Goal: Task Accomplishment & Management: Manage account settings

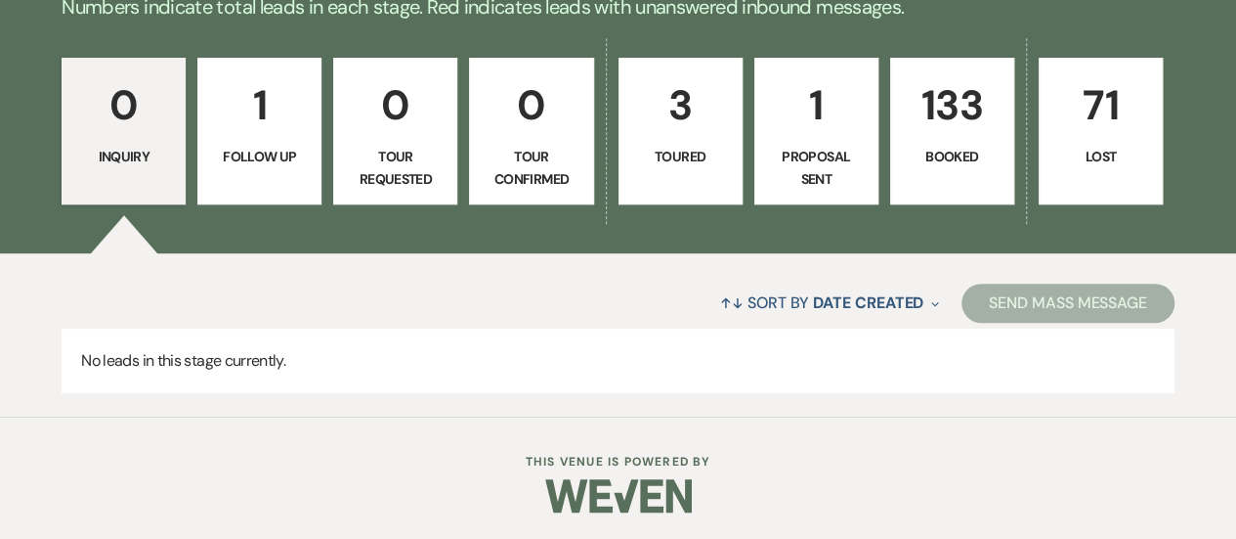
scroll to position [500, 0]
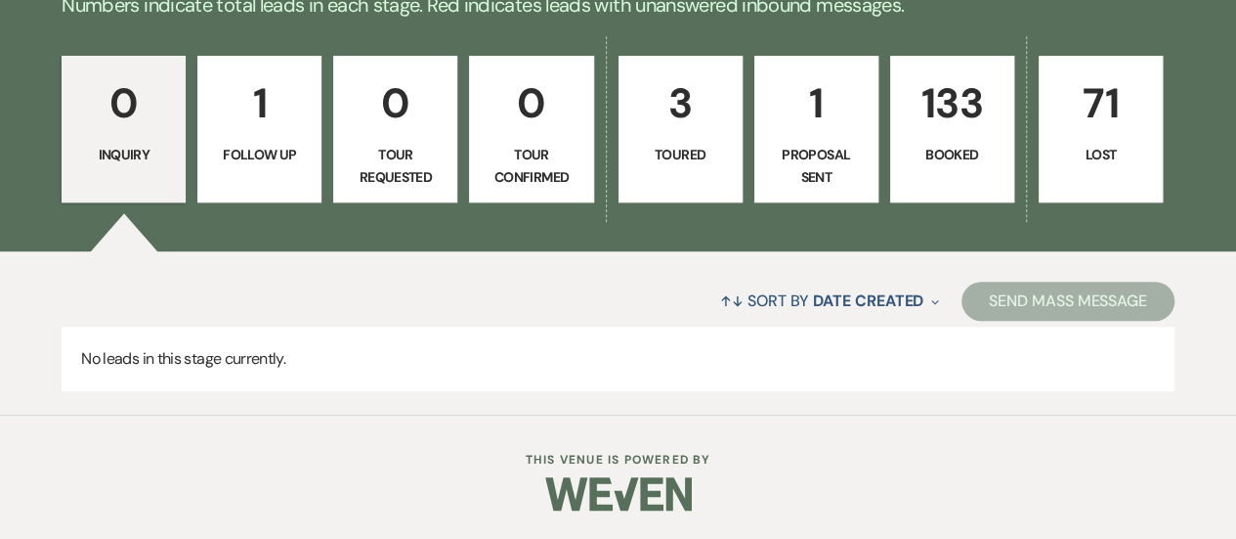
click at [968, 110] on p "133" at bounding box center [952, 102] width 99 height 65
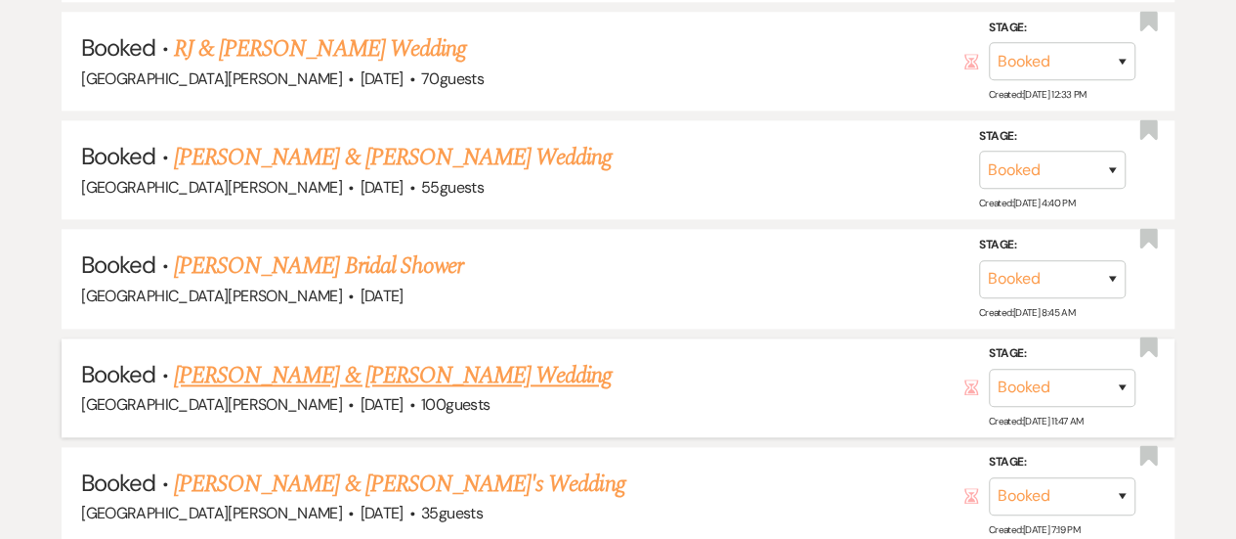
scroll to position [1282, 0]
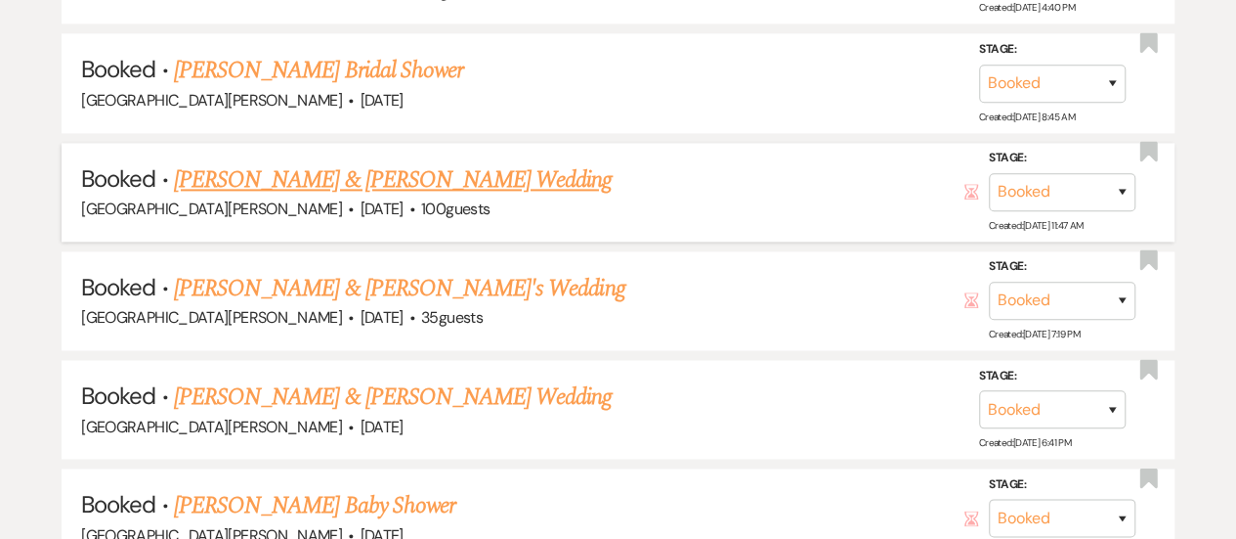
click at [318, 173] on link "[PERSON_NAME] & [PERSON_NAME] Wedding" at bounding box center [393, 179] width 438 height 35
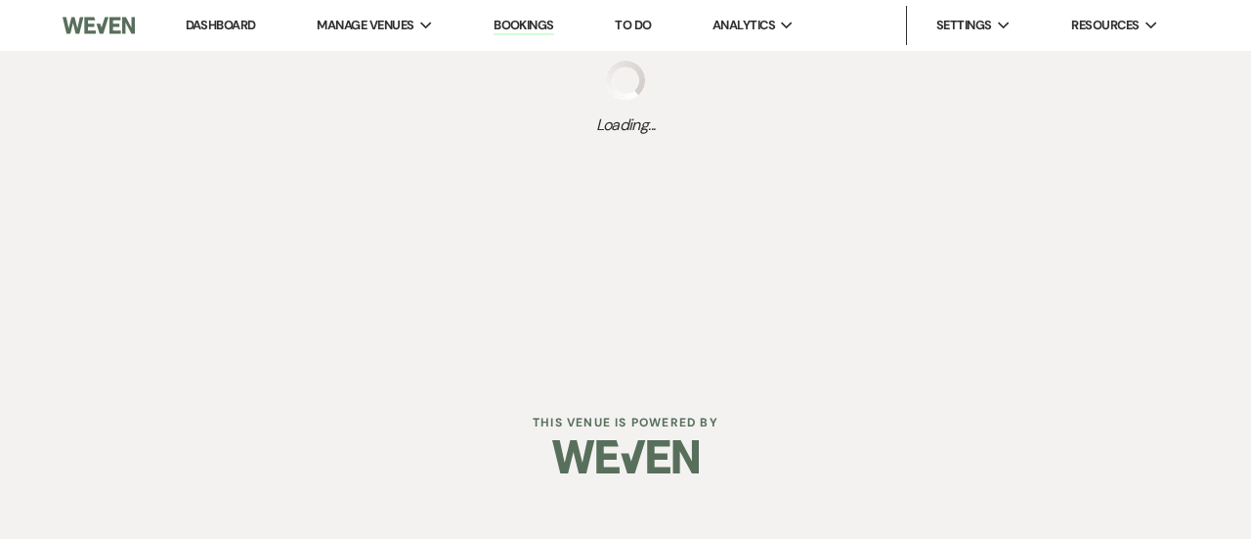
select select "5"
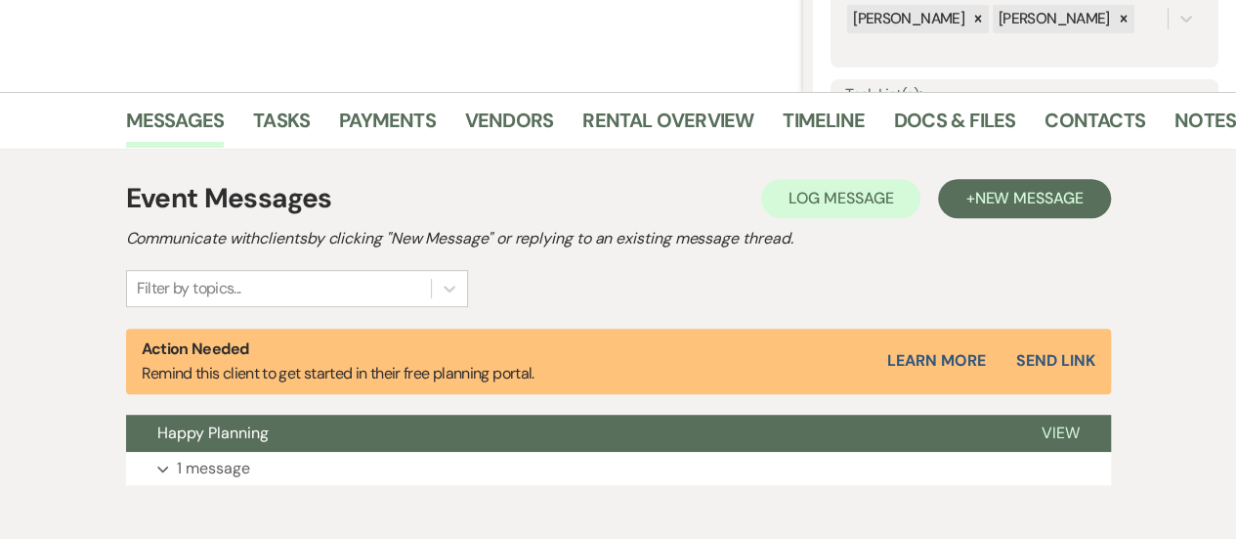
scroll to position [489, 0]
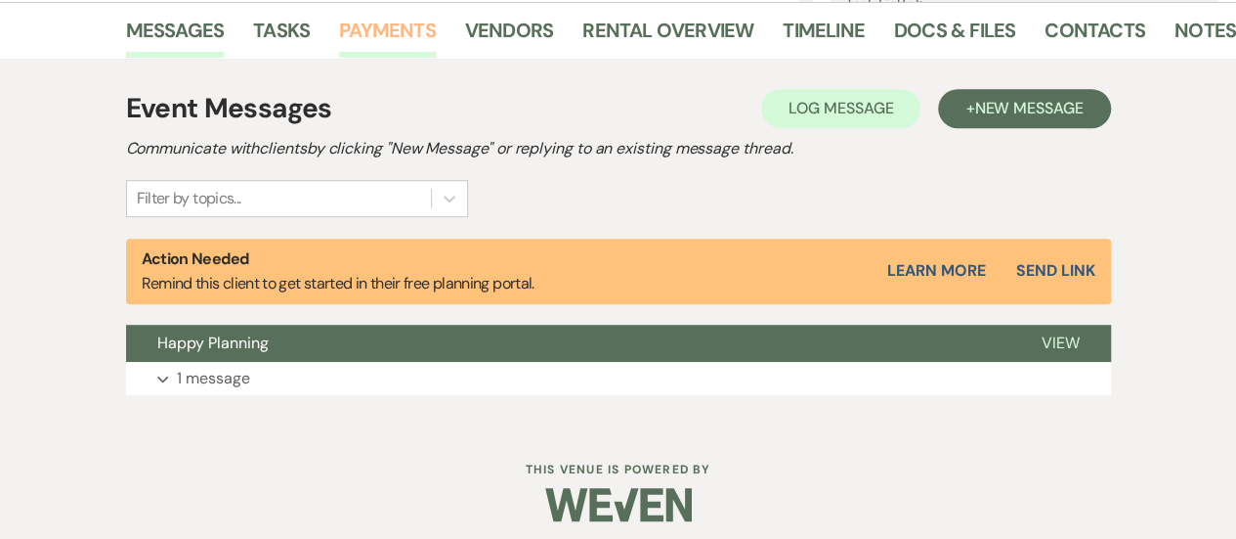
click at [404, 22] on link "Payments" at bounding box center [387, 36] width 97 height 43
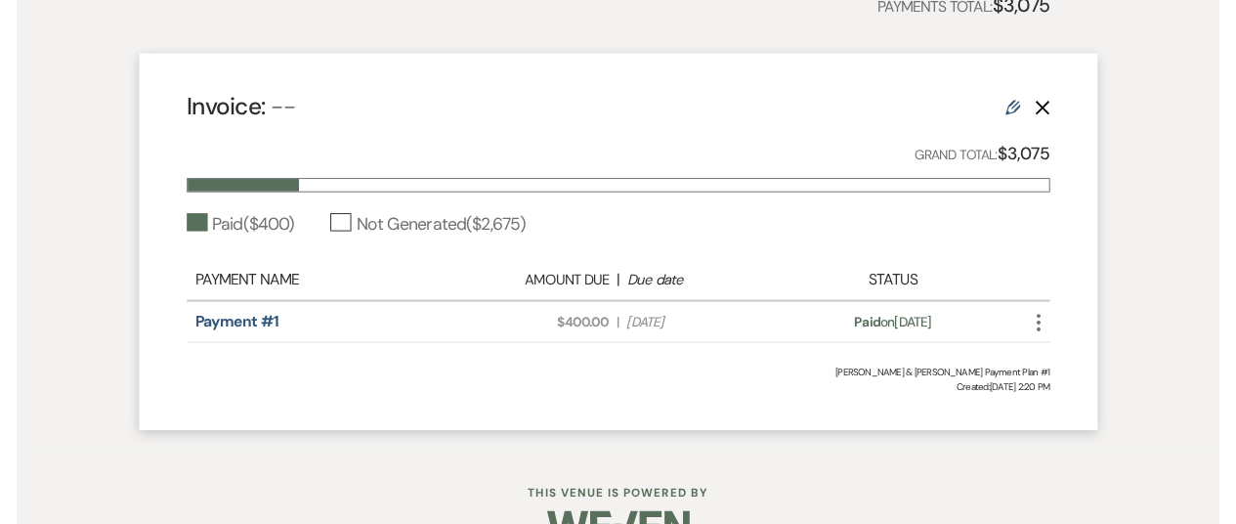
scroll to position [586, 0]
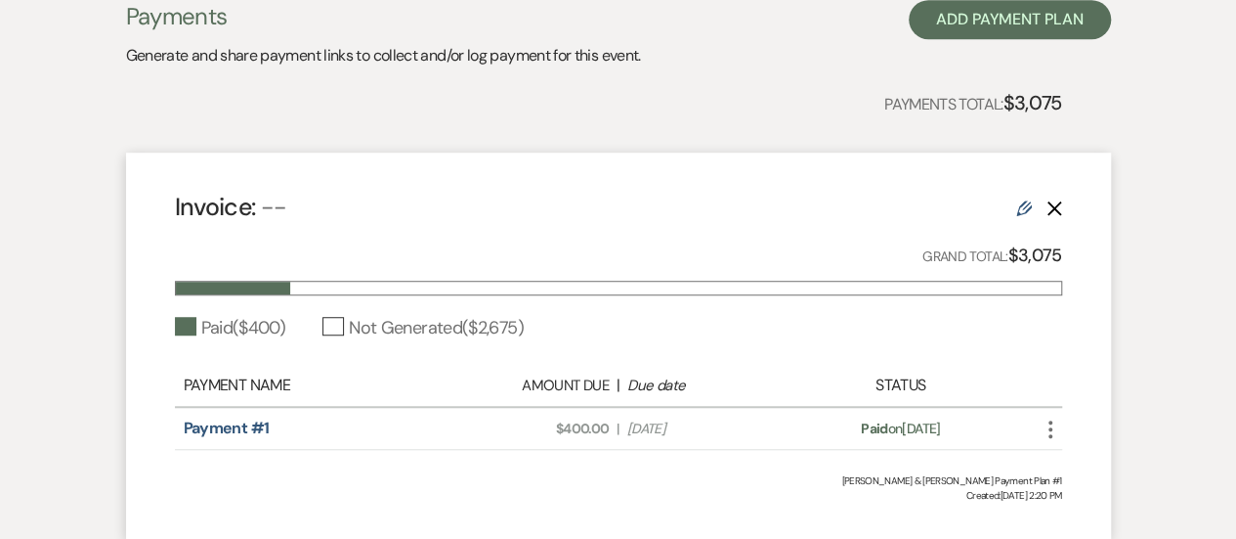
click at [1050, 425] on icon "More" at bounding box center [1050, 428] width 23 height 23
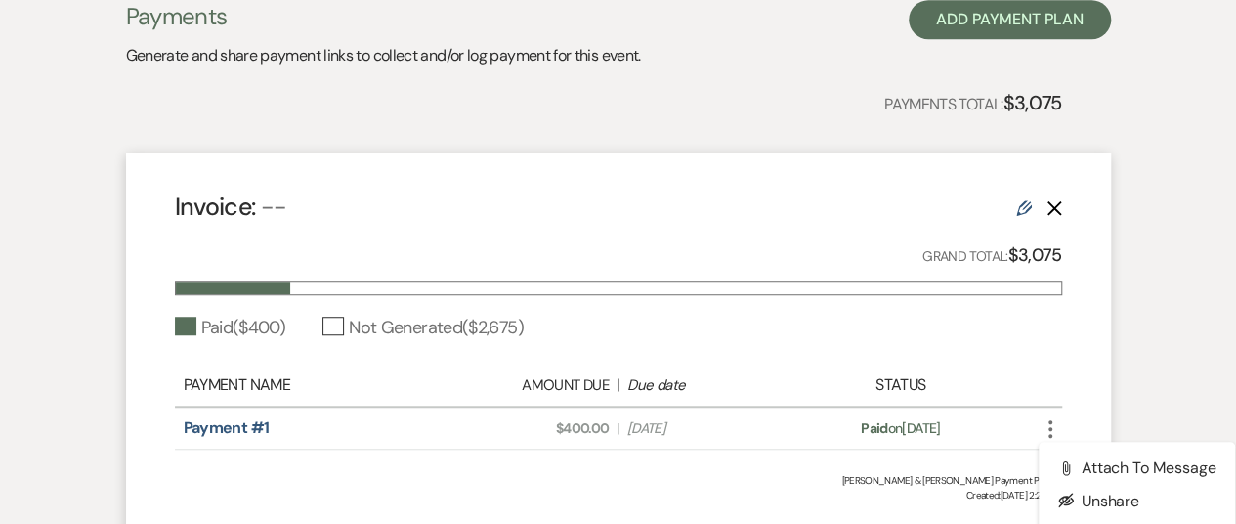
click at [994, 343] on div "Invoice: -- Edit Delete Grand Total: $3,075 Paid ( $400 ) Not Generated ( $2,67…" at bounding box center [618, 345] width 985 height 387
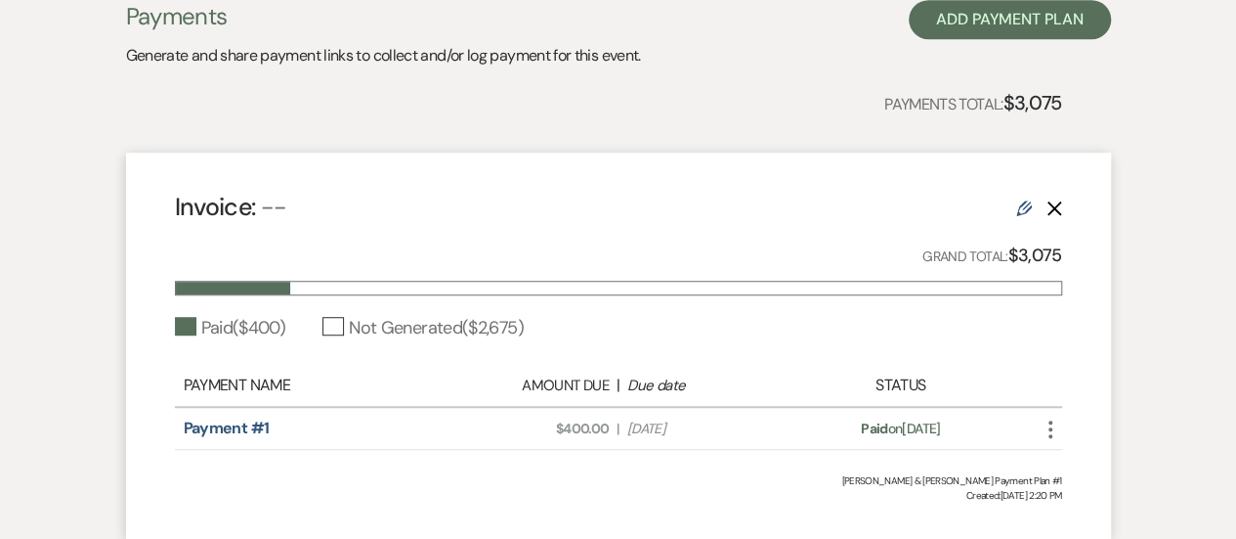
click at [1050, 431] on icon "More" at bounding box center [1050, 428] width 23 height 23
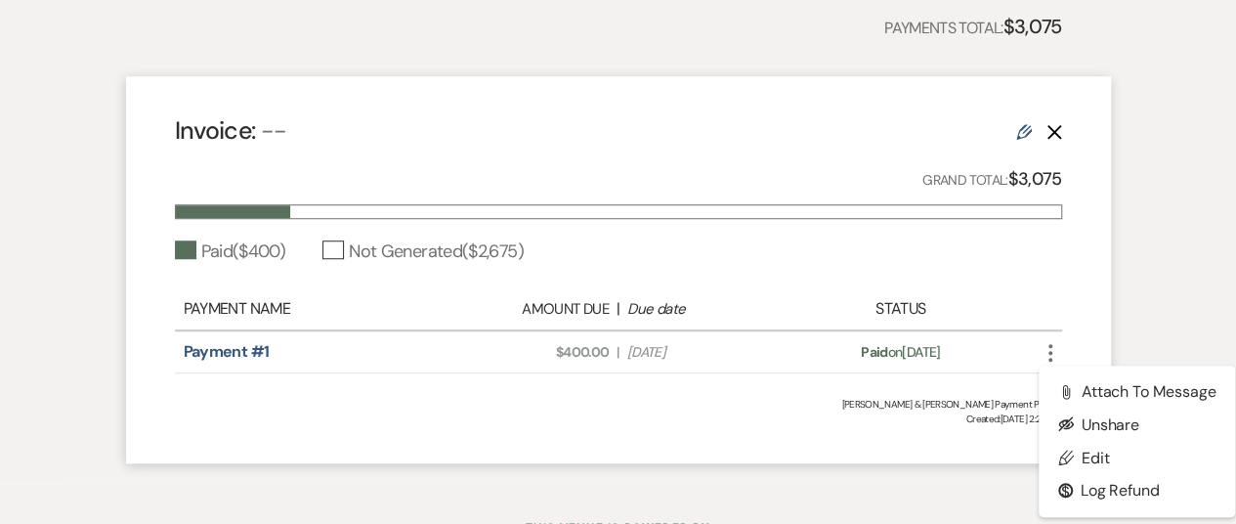
scroll to position [747, 0]
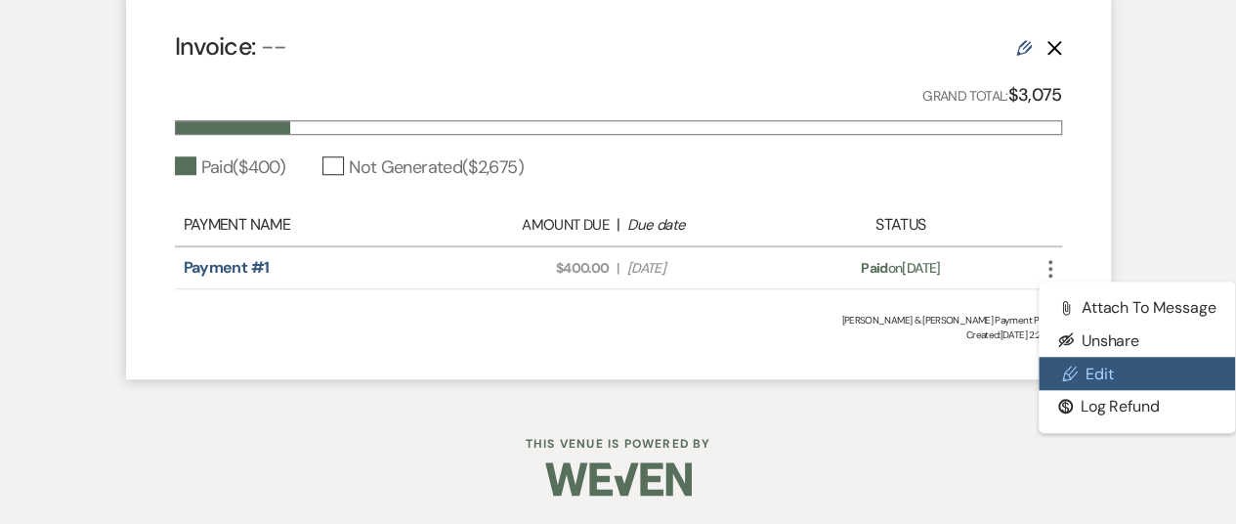
click at [1097, 372] on link "Pencil Edit" at bounding box center [1137, 373] width 197 height 33
select select "1"
select select "true"
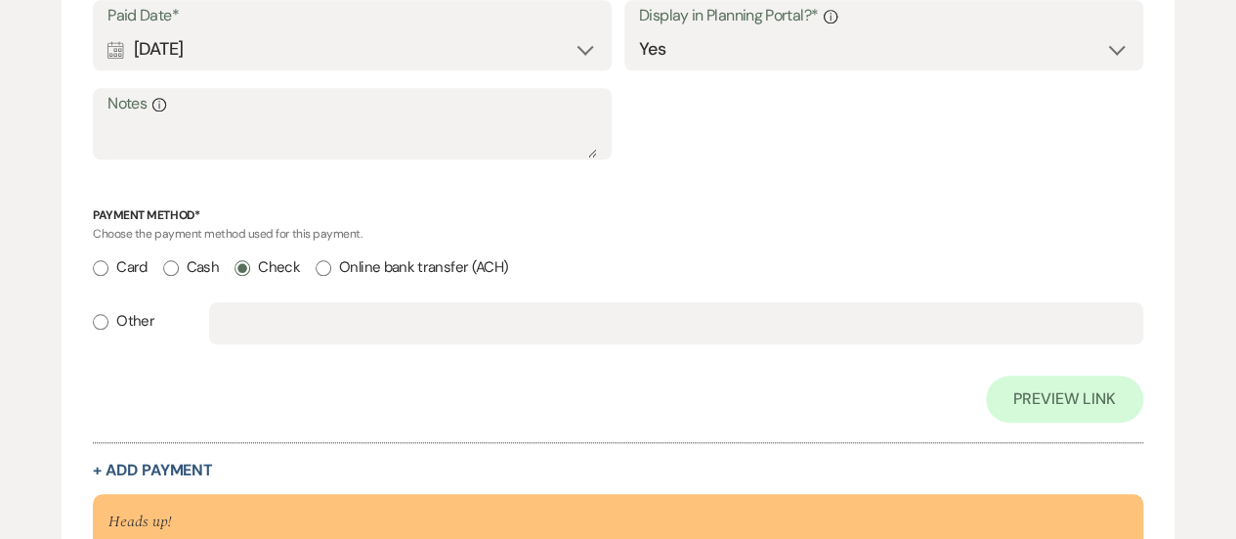
scroll to position [1075, 0]
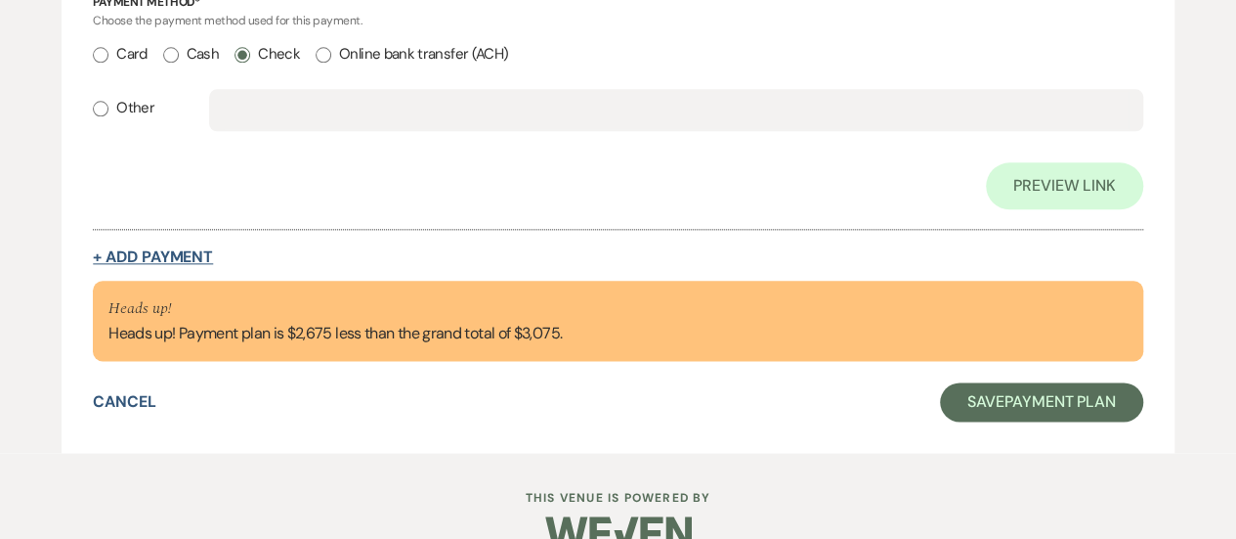
click at [162, 251] on button "+ Add Payment" at bounding box center [153, 257] width 120 height 16
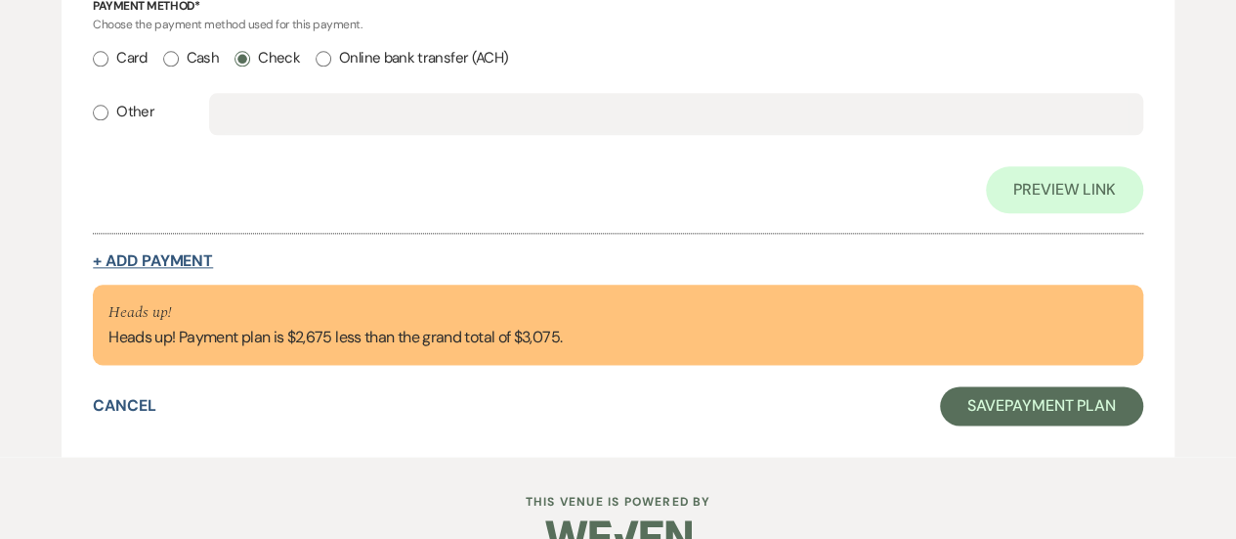
select select "2"
select select "flat"
select select "true"
select select "client"
select select "weeks"
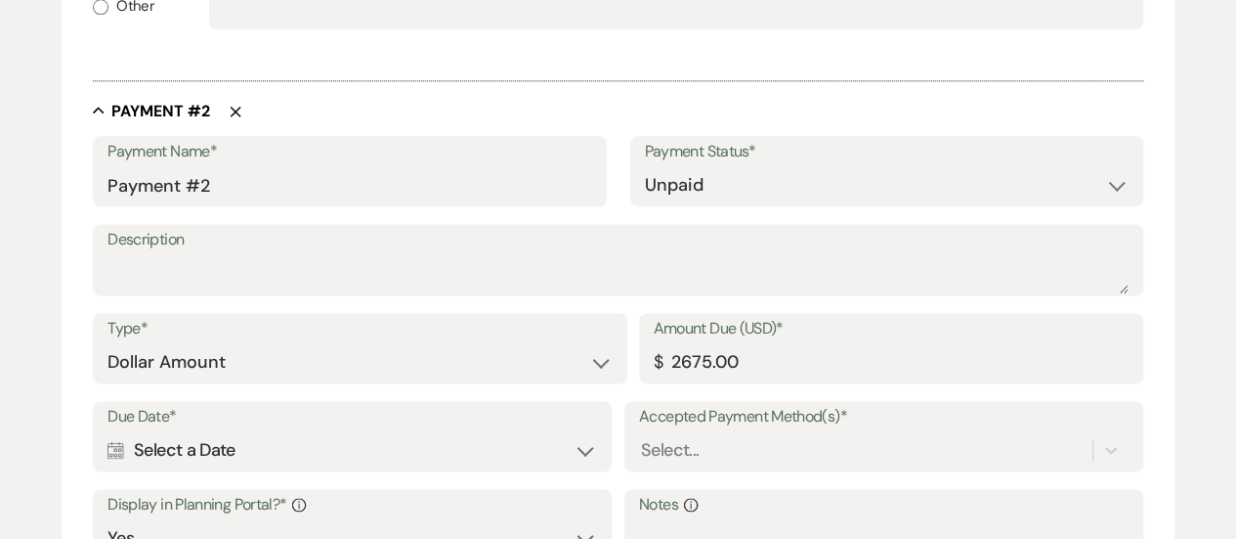
scroll to position [1466, 0]
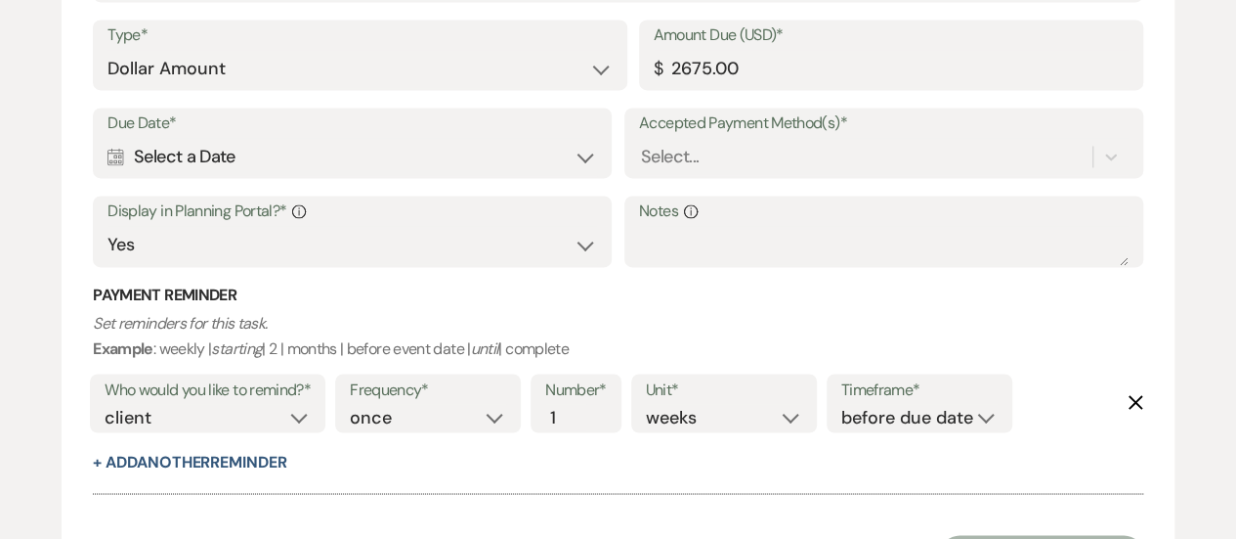
click at [1134, 402] on use "button" at bounding box center [1136, 402] width 15 height 15
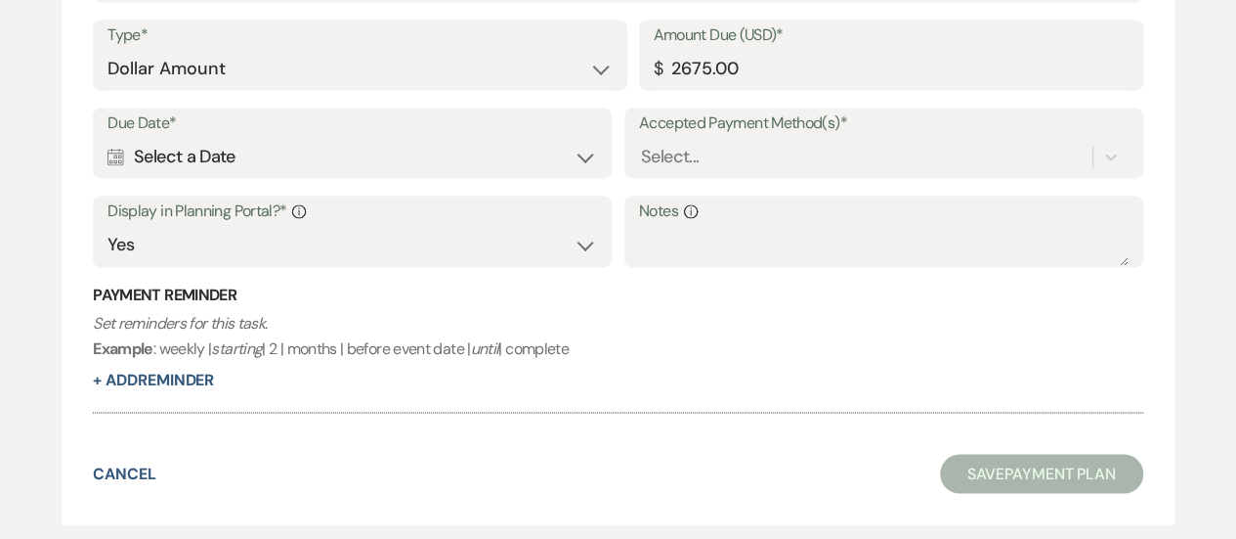
click at [226, 148] on div "Calendar Select a Date Expand" at bounding box center [353, 157] width 490 height 38
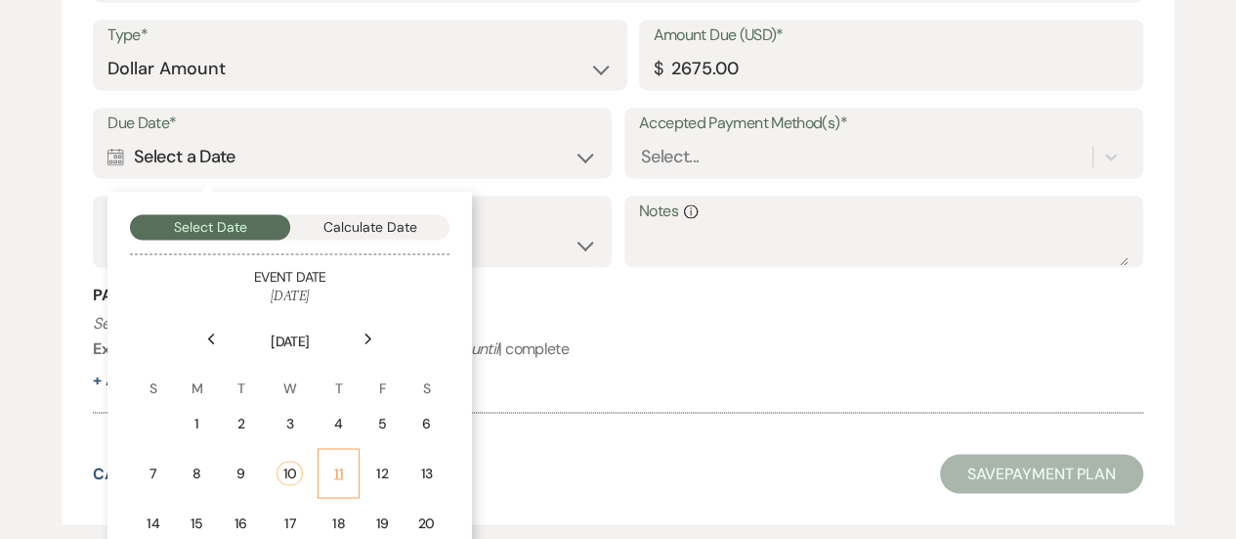
click at [338, 470] on div "11" at bounding box center [338, 472] width 17 height 21
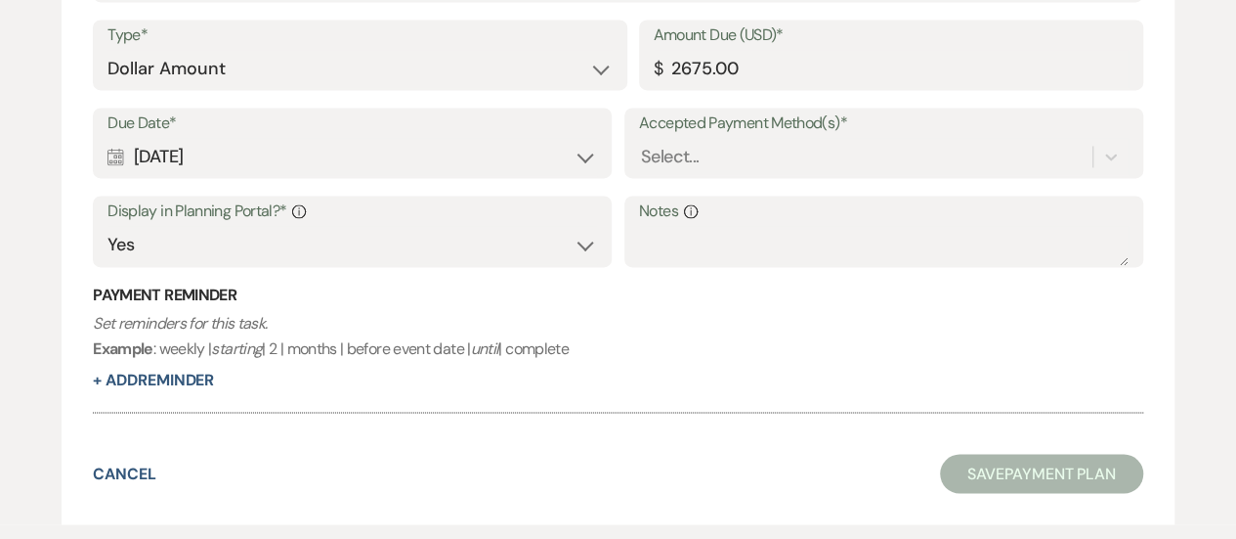
click at [337, 146] on div "Calendar [DATE] Expand" at bounding box center [353, 157] width 490 height 38
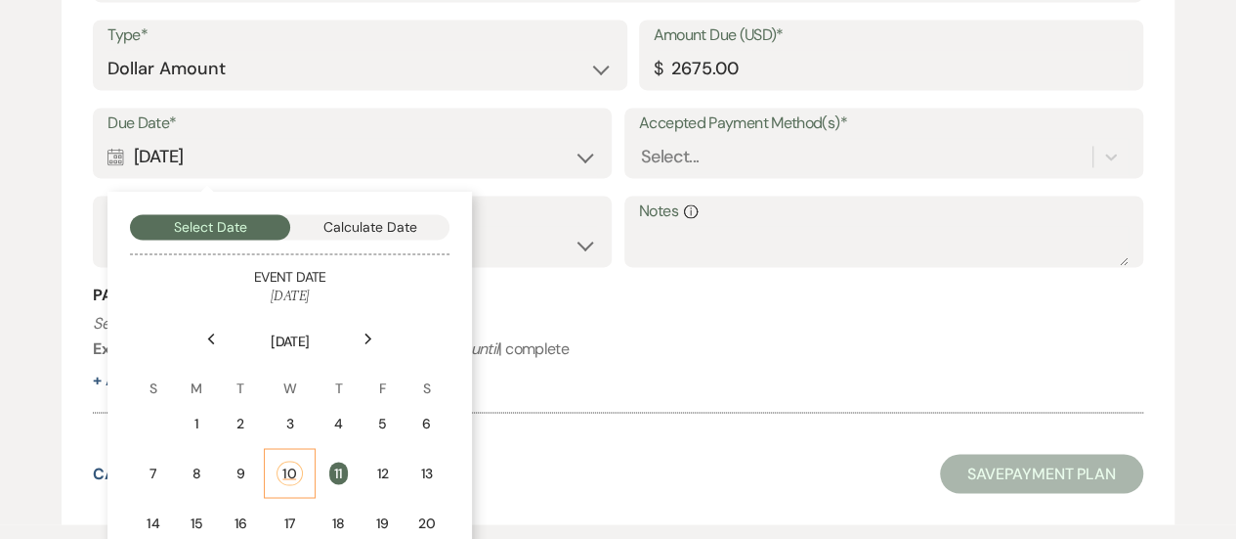
click at [291, 469] on div "10" at bounding box center [290, 472] width 26 height 24
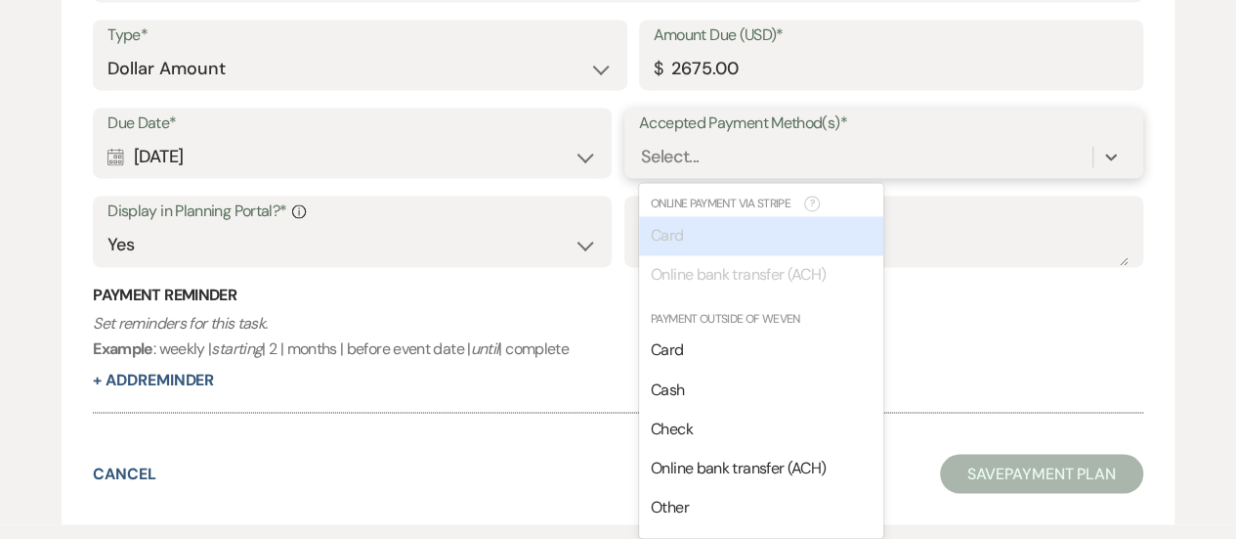
click at [669, 153] on div "Select..." at bounding box center [670, 156] width 58 height 26
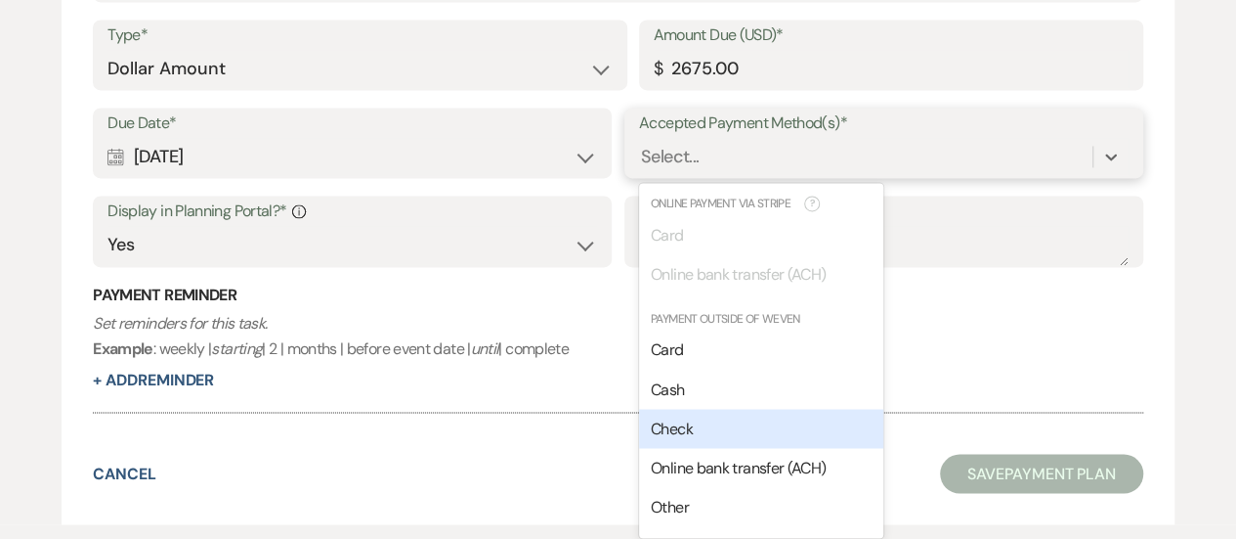
click at [682, 429] on span "Check" at bounding box center [672, 427] width 42 height 21
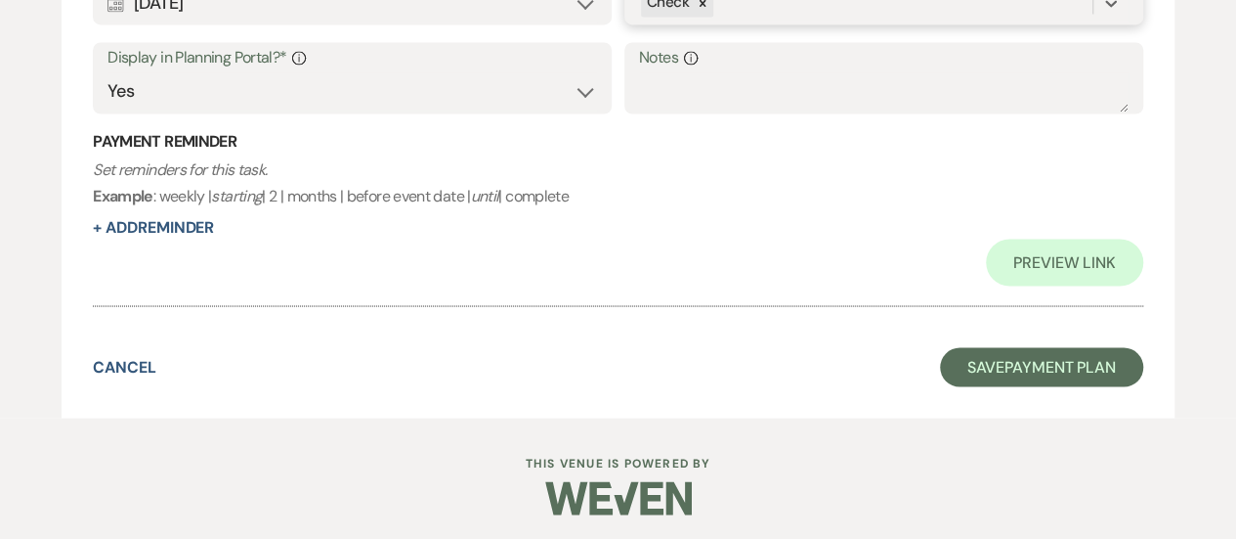
scroll to position [1669, 0]
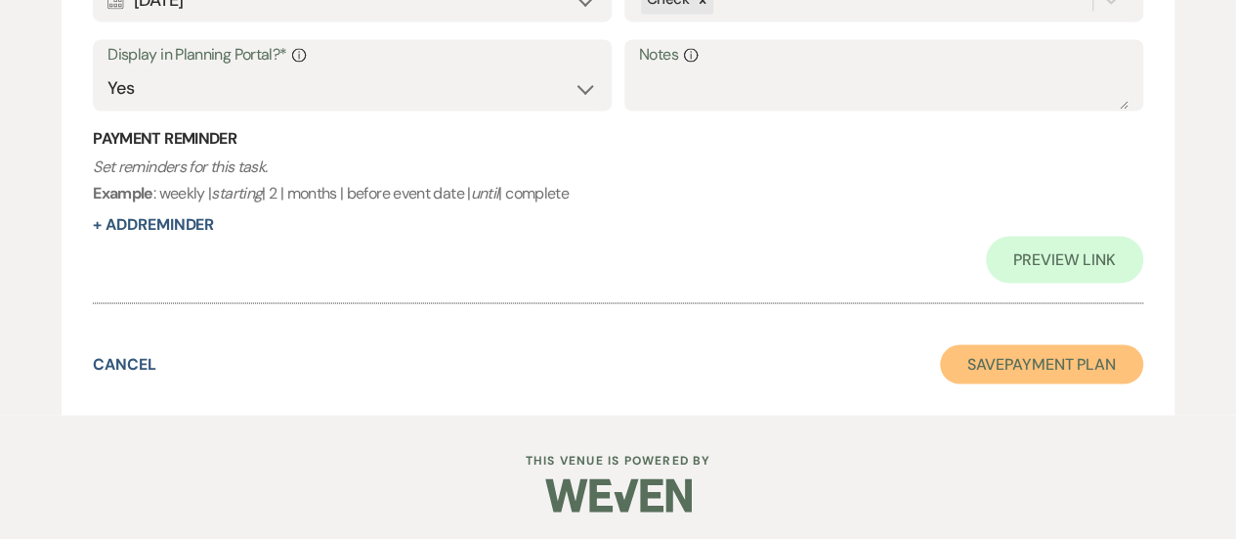
click at [1030, 363] on button "Save Payment Plan" at bounding box center [1041, 363] width 203 height 39
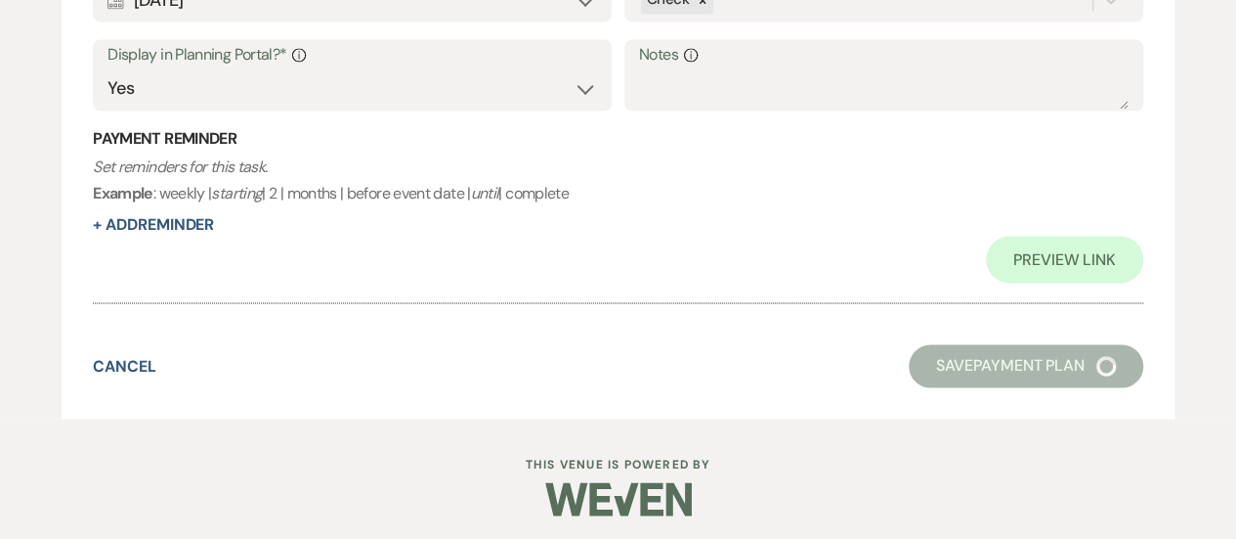
select select "5"
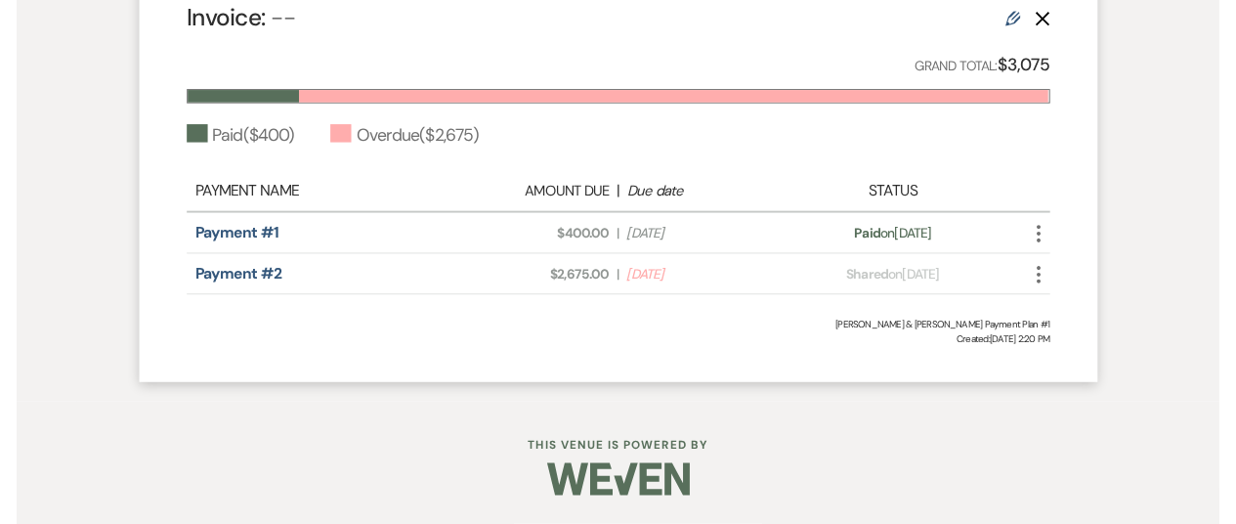
scroll to position [773, 0]
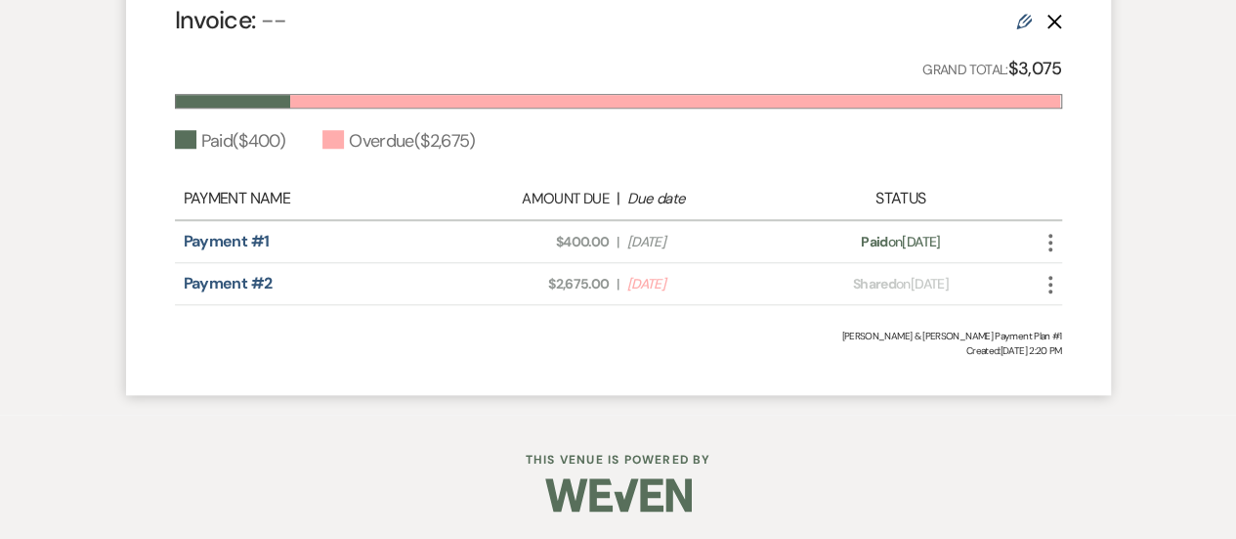
click at [1051, 281] on use "button" at bounding box center [1051, 285] width 4 height 18
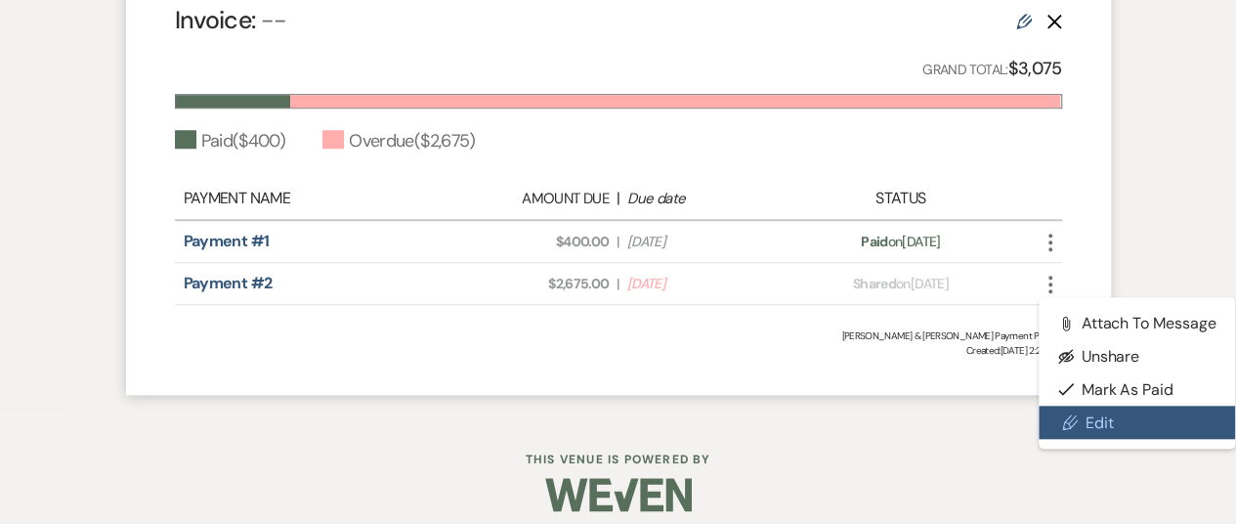
click at [1102, 420] on link "Pencil Edit" at bounding box center [1137, 422] width 197 height 33
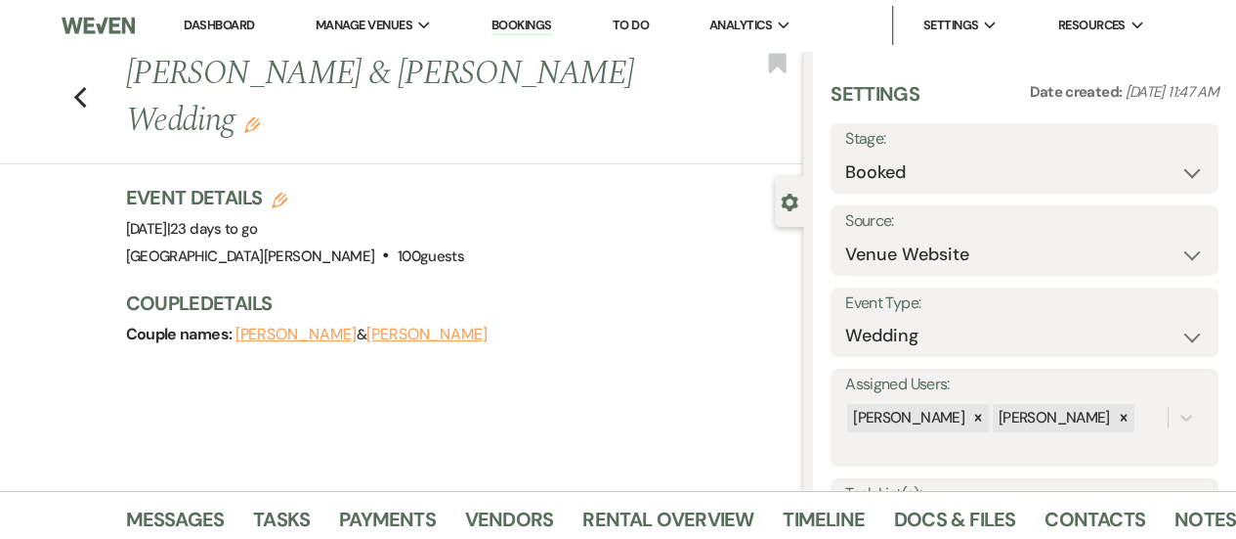
select select "1"
select select "true"
select select "2"
select select "flat"
select select "true"
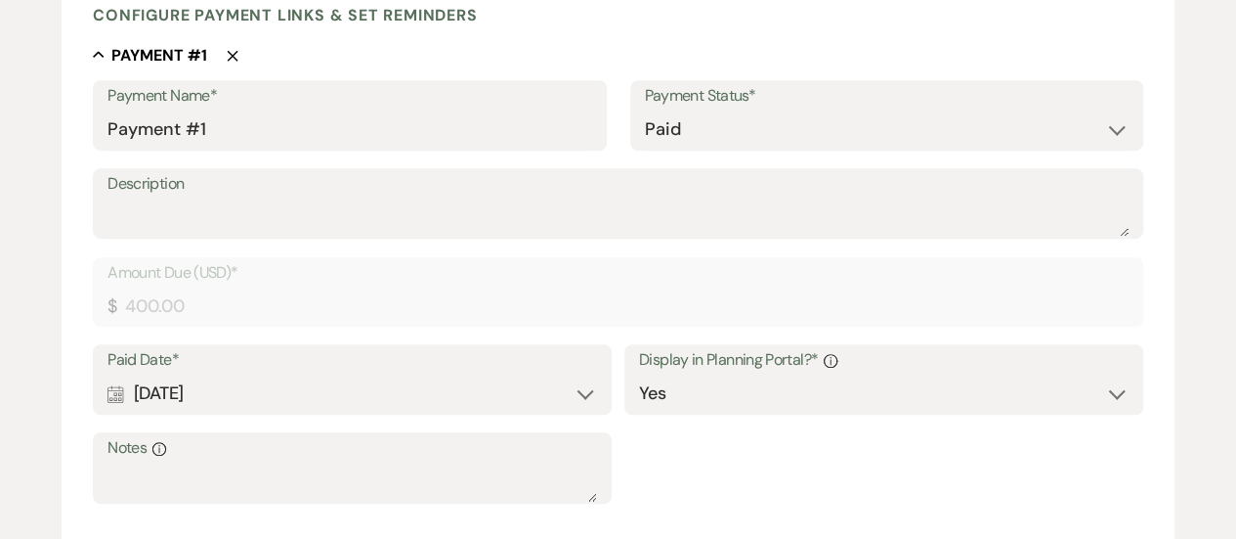
scroll to position [195, 0]
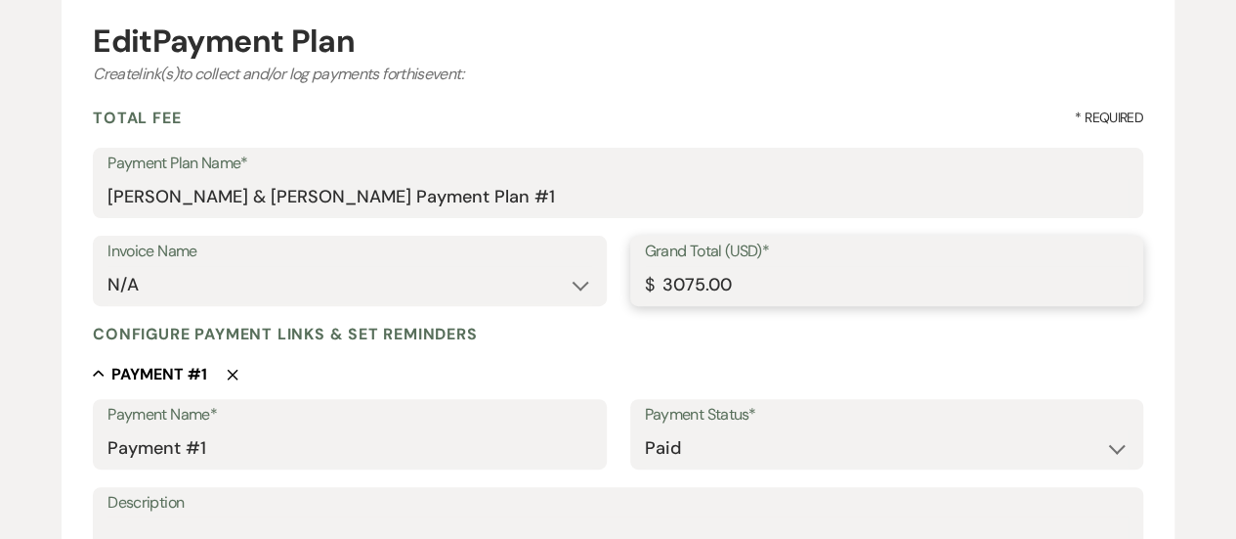
drag, startPoint x: 671, startPoint y: 284, endPoint x: 712, endPoint y: 293, distance: 42.0
click at [686, 288] on input "3075.00" at bounding box center [887, 285] width 484 height 38
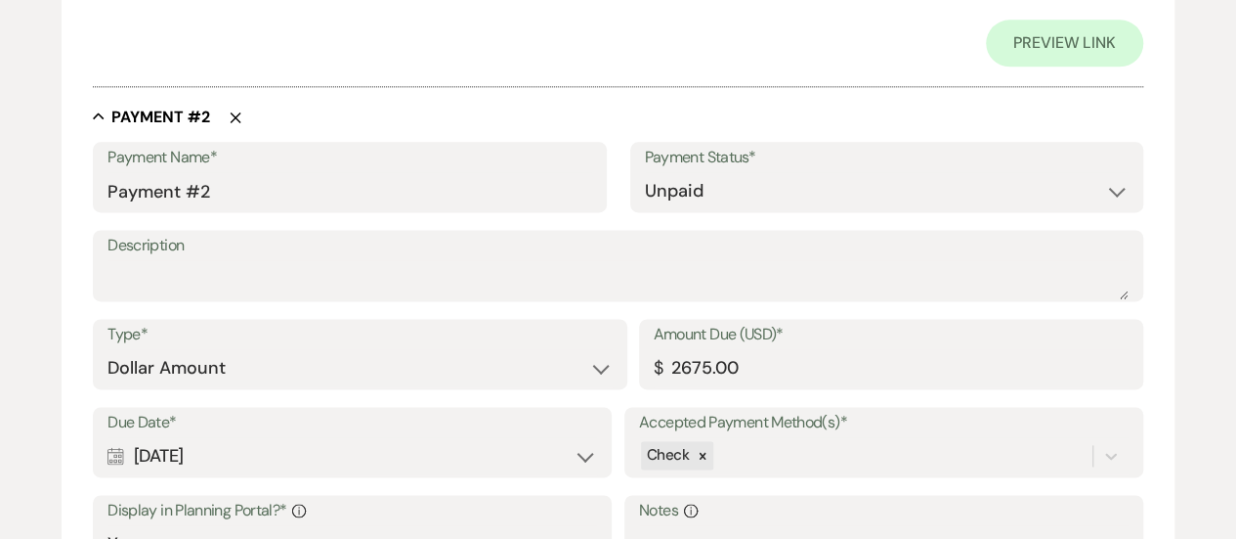
scroll to position [1271, 0]
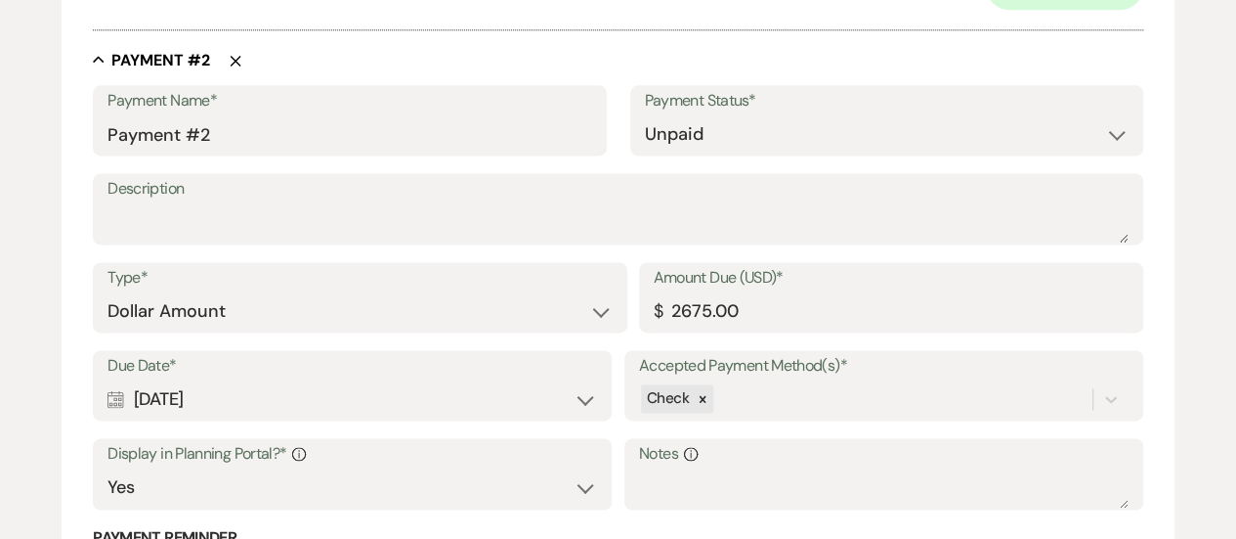
type input "400.00"
click at [1110, 122] on select "Paid Unpaid" at bounding box center [887, 134] width 484 height 38
select select "1"
click at [645, 115] on select "Paid Unpaid" at bounding box center [887, 134] width 484 height 38
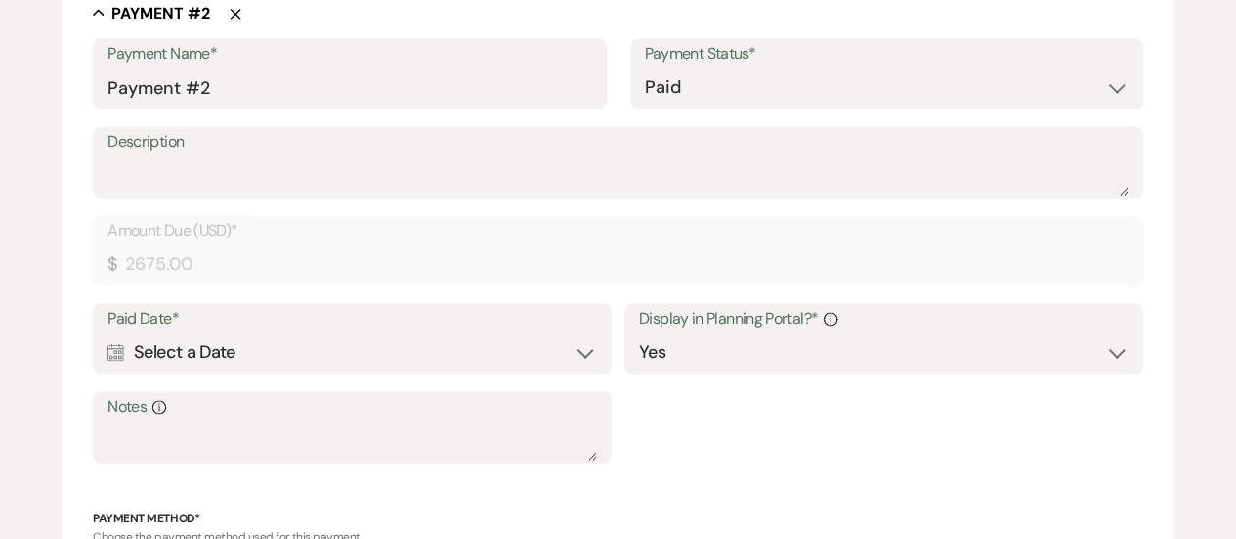
click at [211, 347] on div "Calendar Select a Date Expand" at bounding box center [353, 352] width 490 height 38
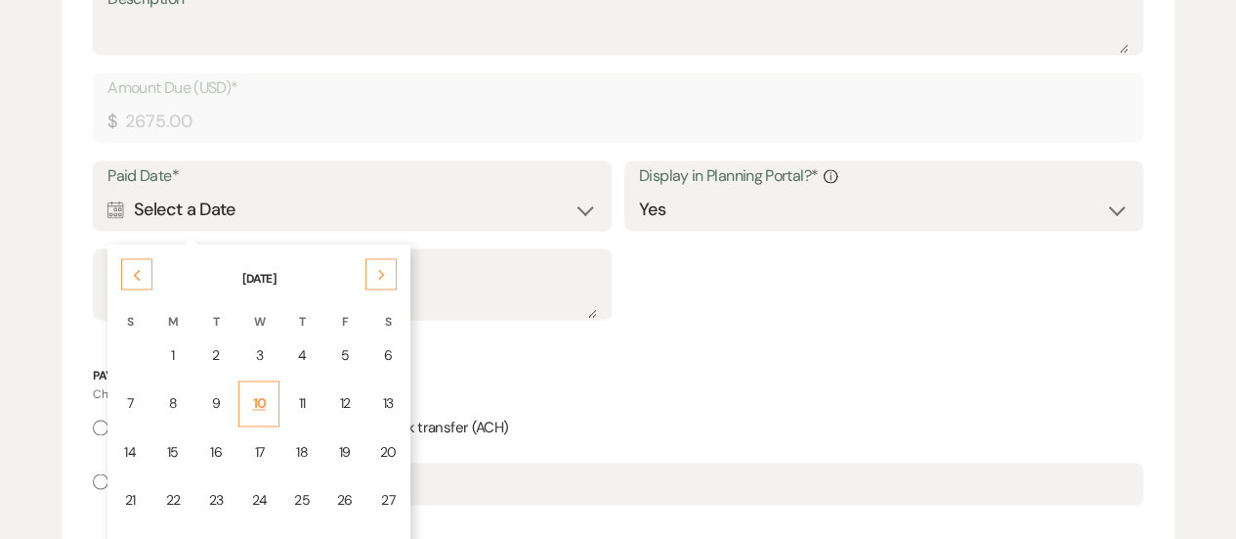
scroll to position [1466, 0]
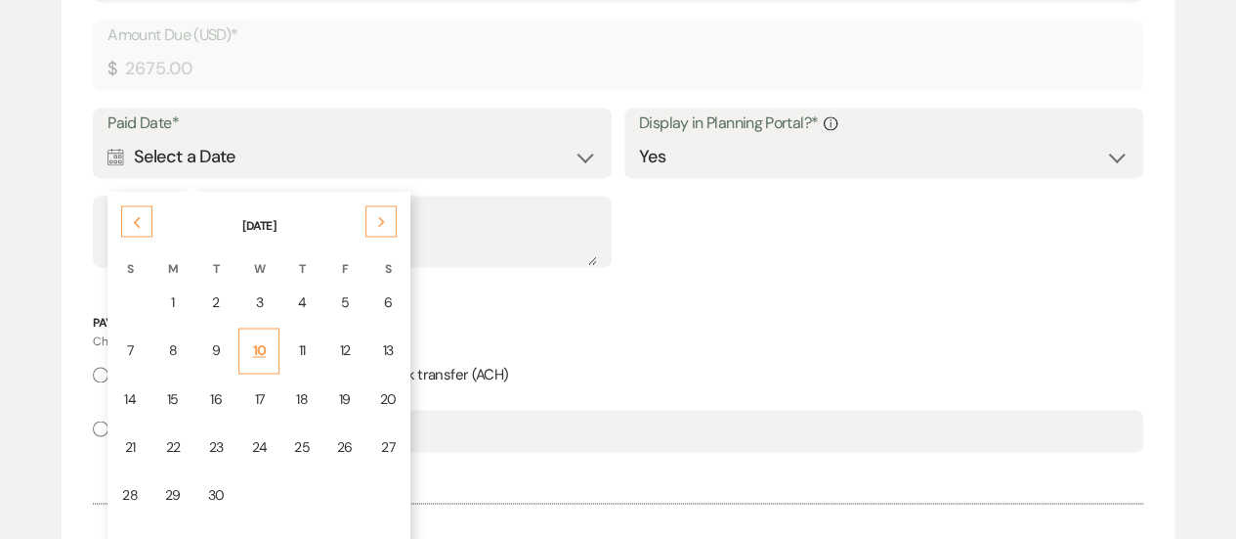
click at [254, 343] on div "10" at bounding box center [259, 350] width 16 height 21
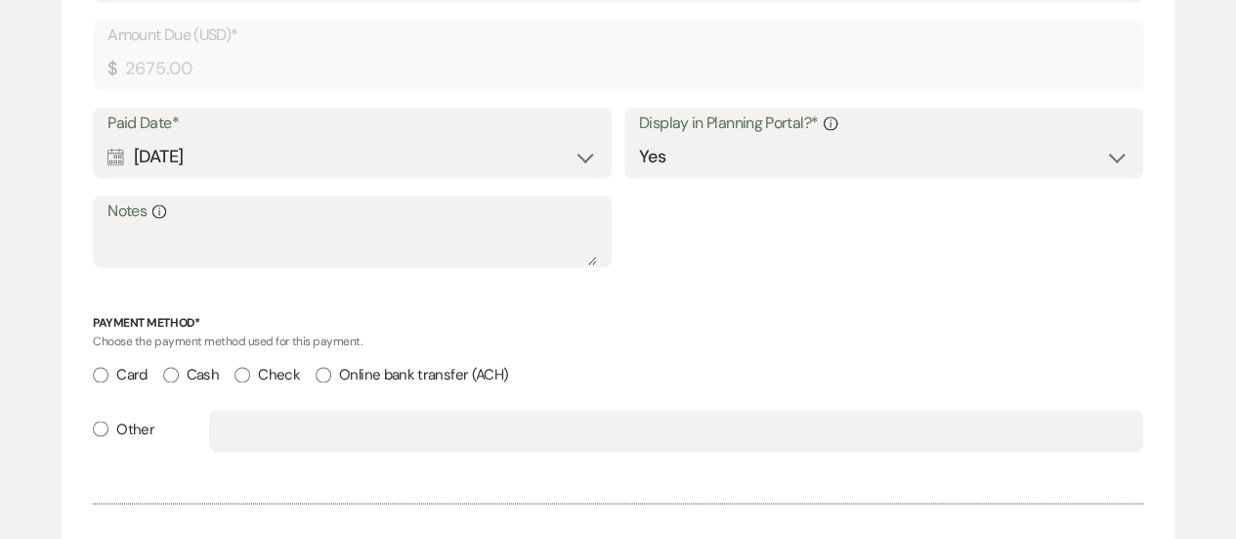
click at [244, 378] on input "Check" at bounding box center [243, 375] width 16 height 16
radio input "true"
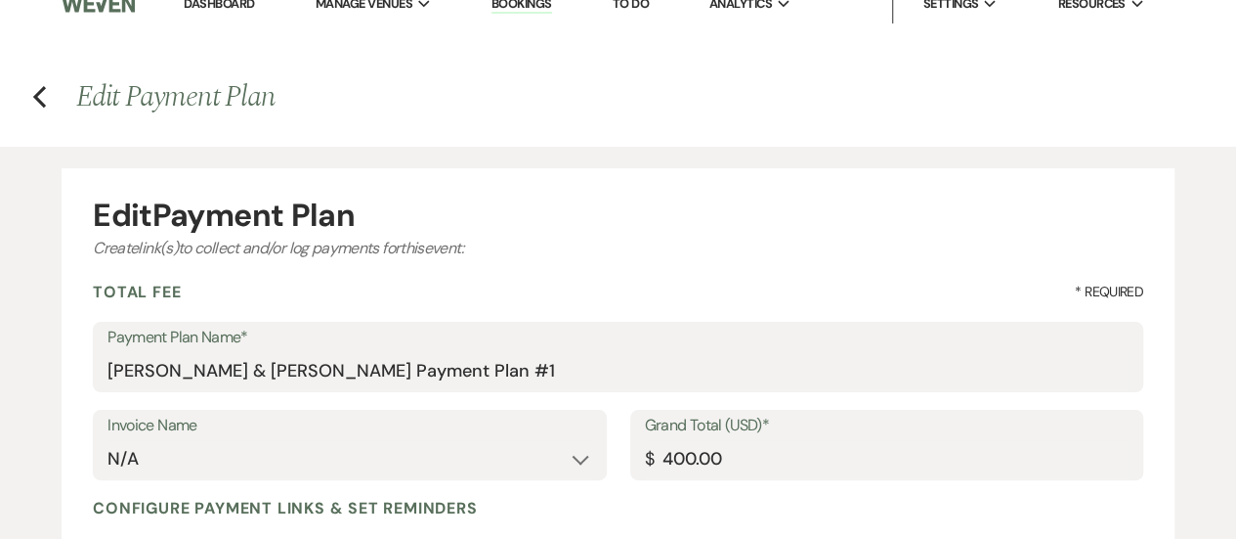
scroll to position [0, 0]
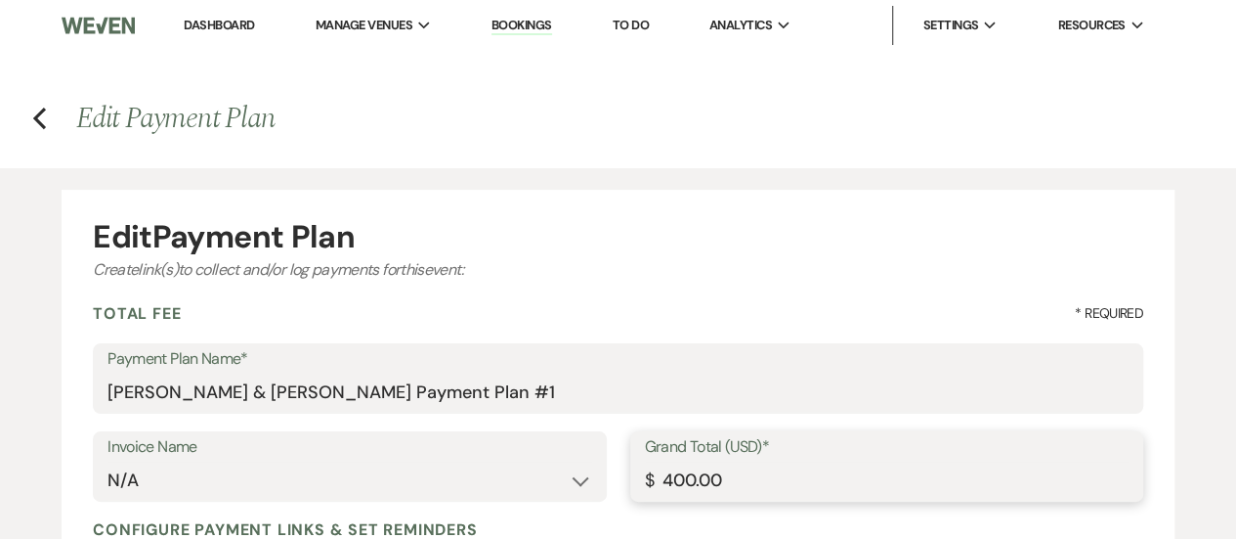
drag, startPoint x: 664, startPoint y: 476, endPoint x: 810, endPoint y: 497, distance: 148.0
click at [807, 496] on input "400.00" at bounding box center [887, 480] width 484 height 38
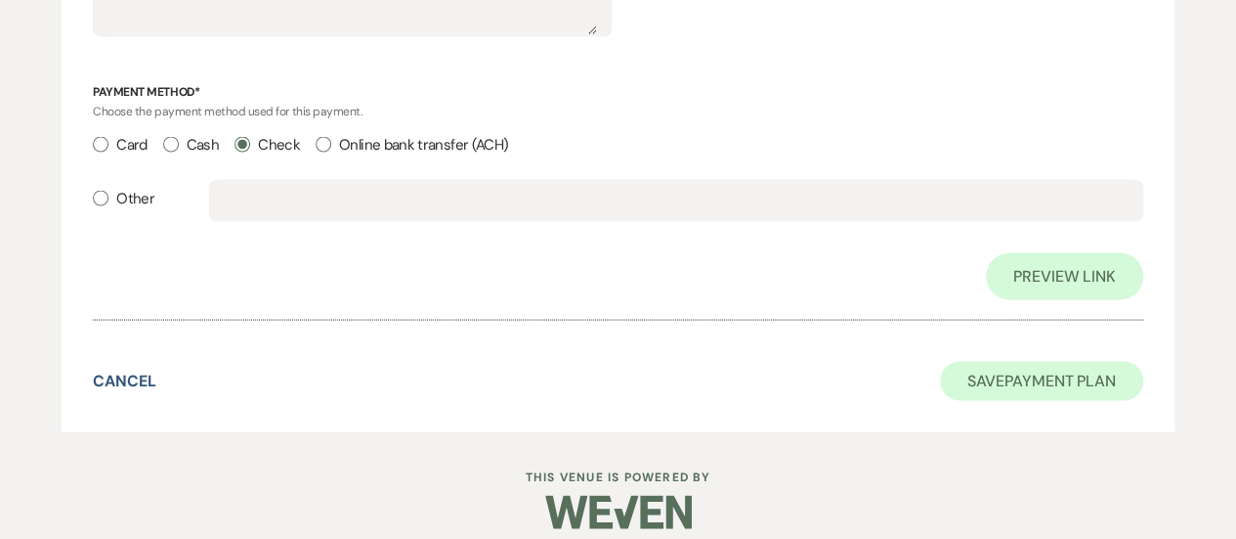
scroll to position [1760, 0]
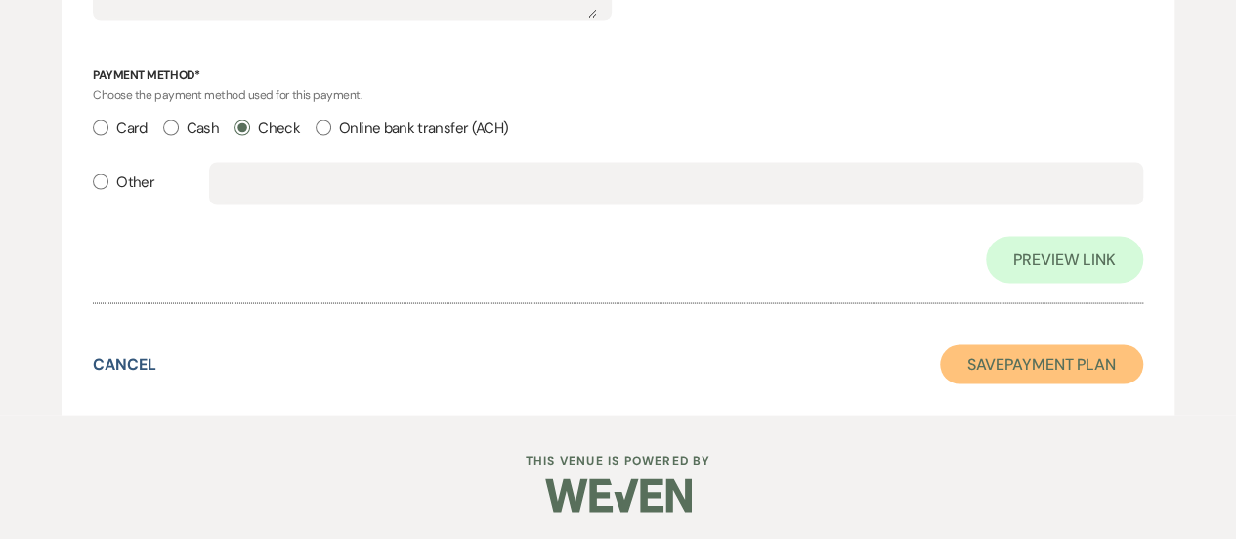
type input "3075.00"
click at [1040, 358] on button "Save Payment Plan" at bounding box center [1041, 363] width 203 height 39
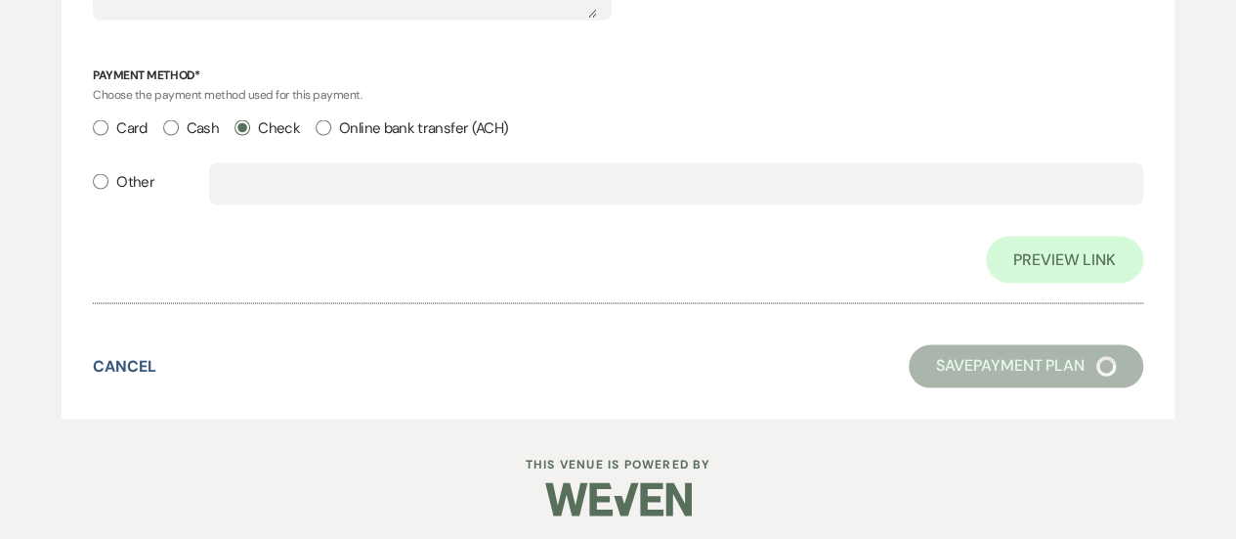
select select "5"
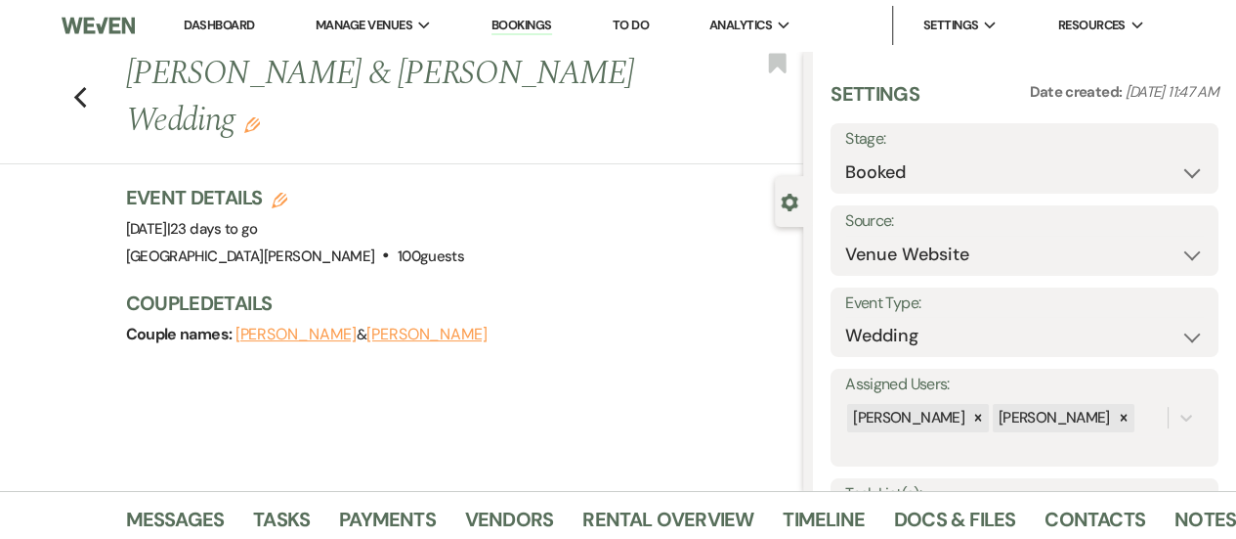
click at [228, 22] on link "Dashboard" at bounding box center [219, 25] width 70 height 17
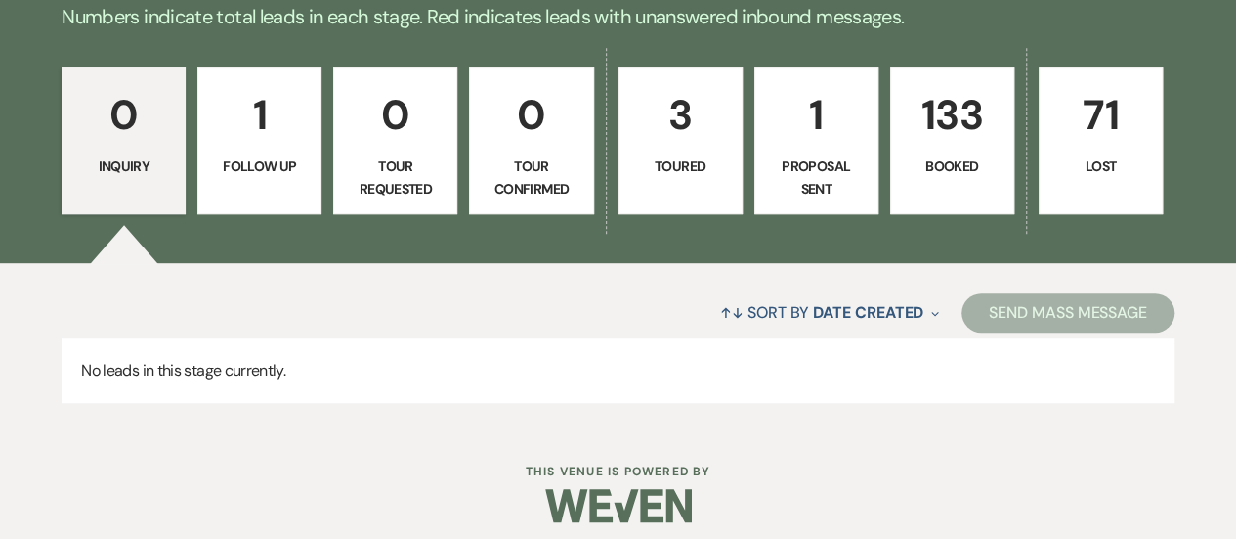
scroll to position [500, 0]
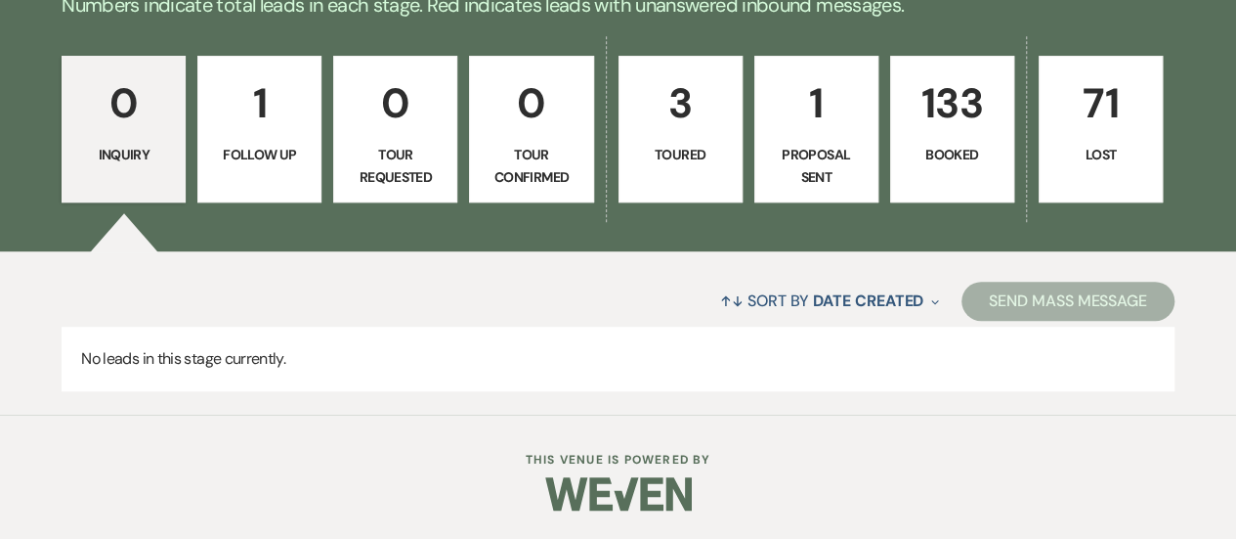
click at [273, 128] on p "1" at bounding box center [259, 102] width 99 height 65
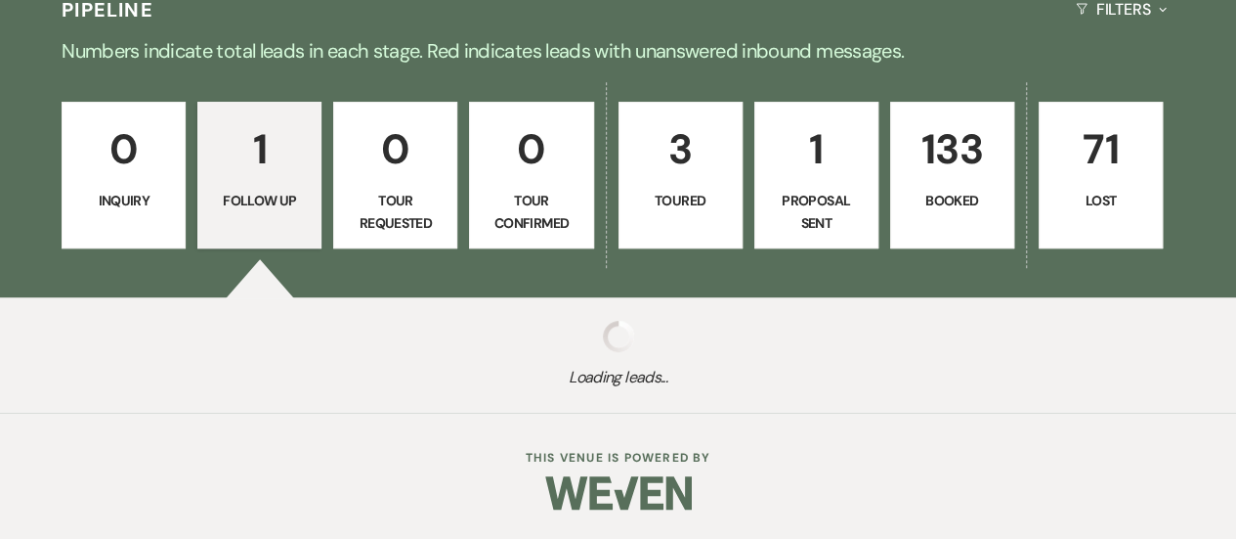
scroll to position [500, 0]
select select "9"
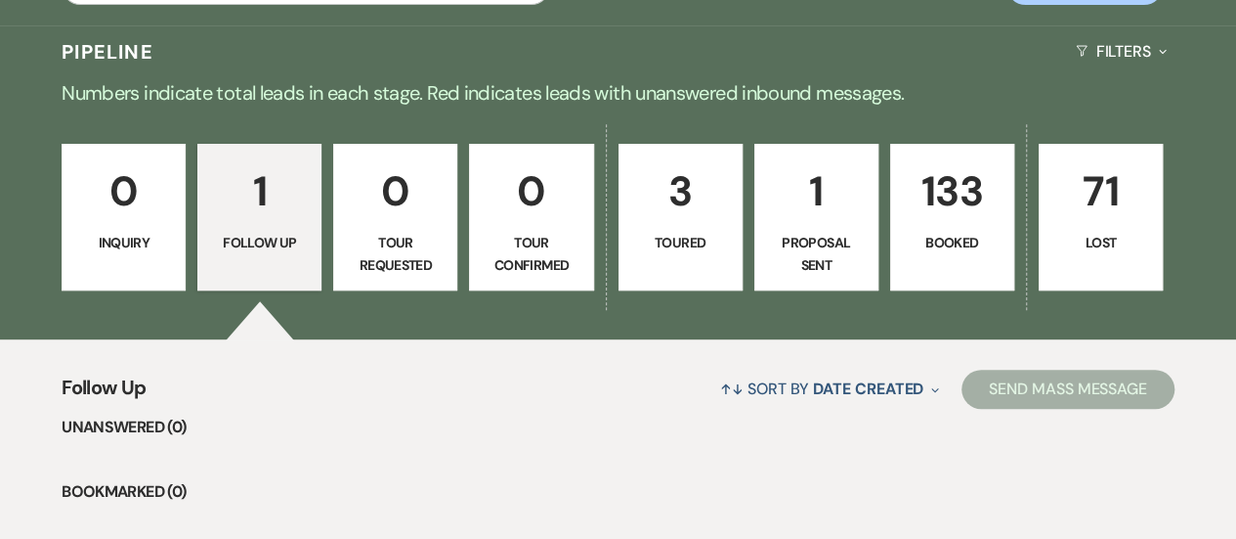
scroll to position [317, 0]
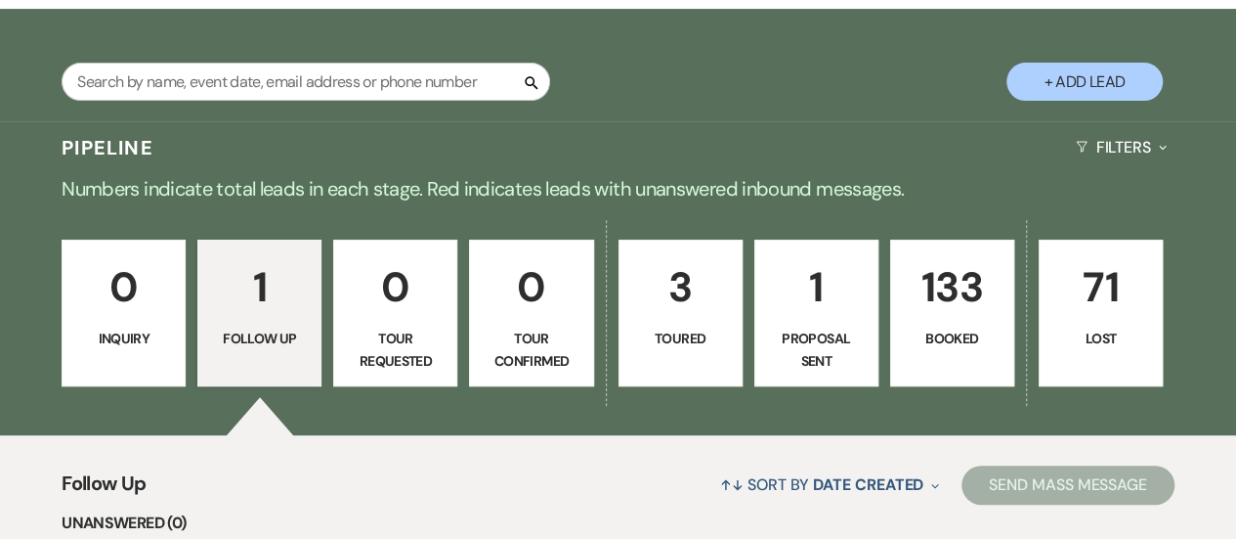
click at [816, 290] on p "1" at bounding box center [816, 286] width 99 height 65
select select "6"
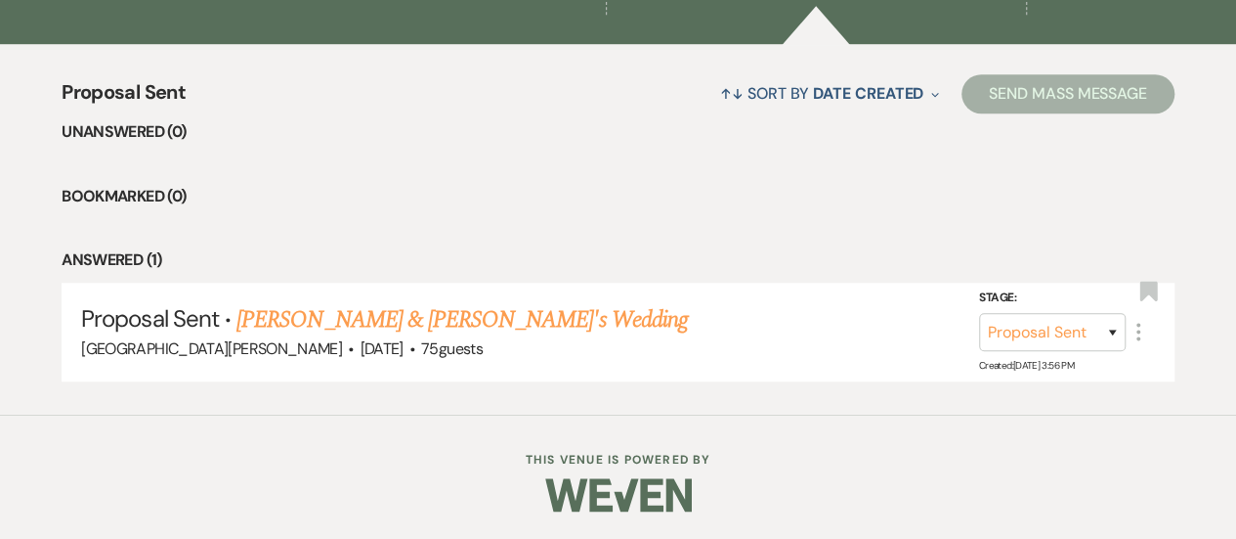
scroll to position [219, 0]
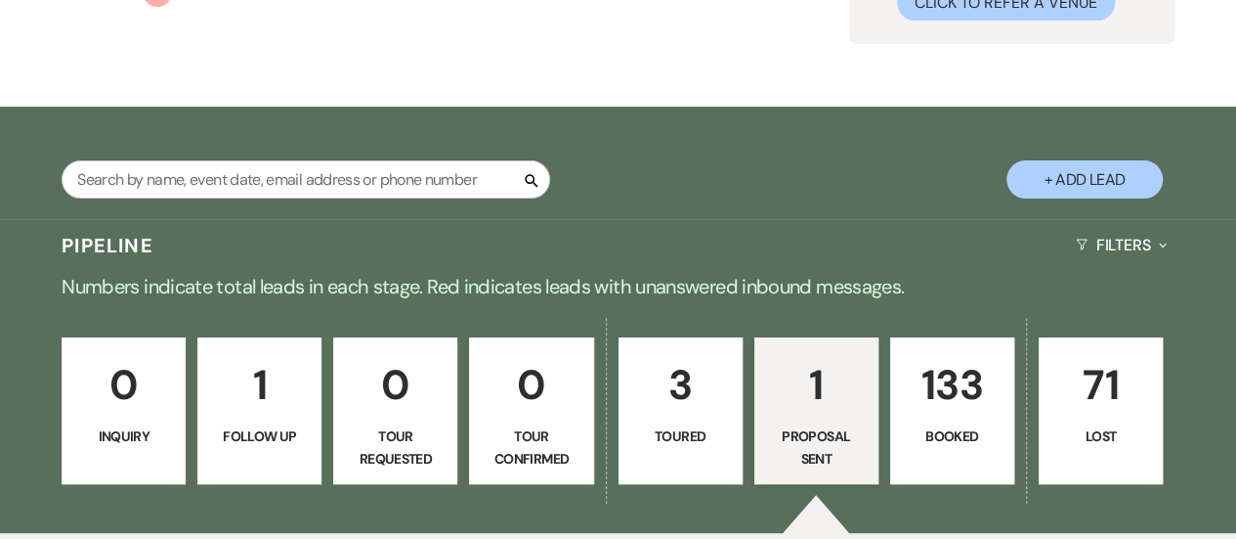
click at [953, 394] on p "133" at bounding box center [952, 384] width 99 height 65
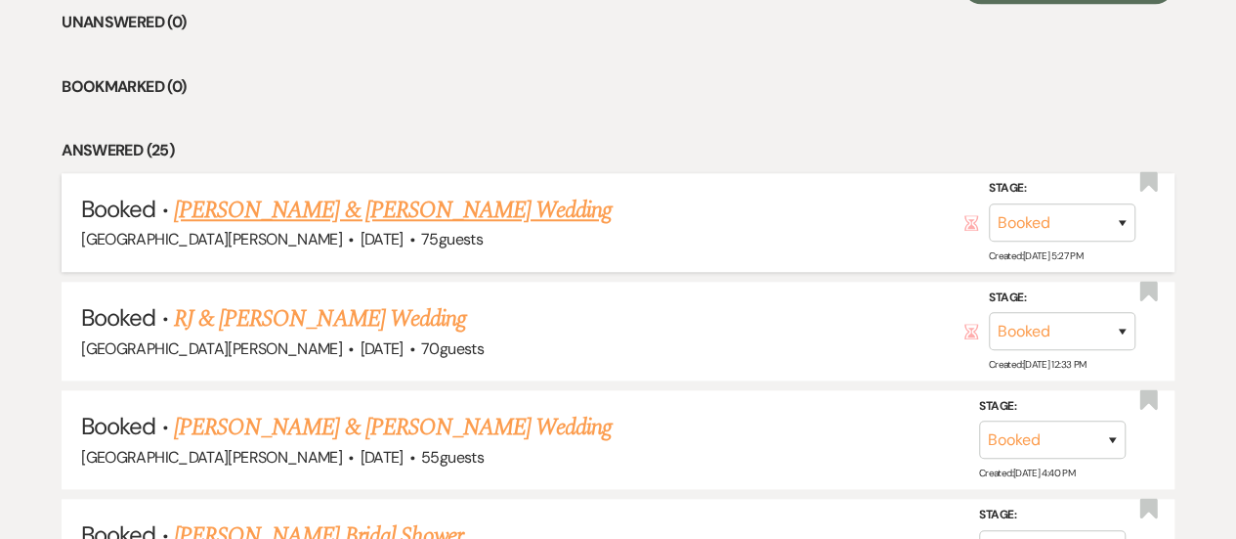
scroll to position [903, 0]
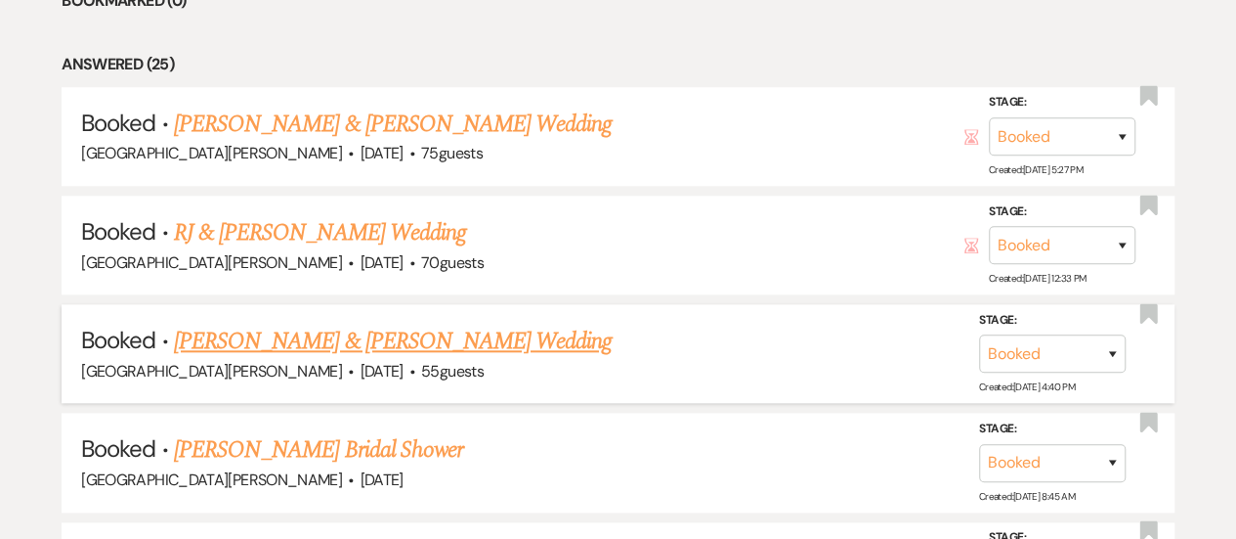
click at [444, 341] on link "[PERSON_NAME] & [PERSON_NAME] Wedding" at bounding box center [393, 341] width 438 height 35
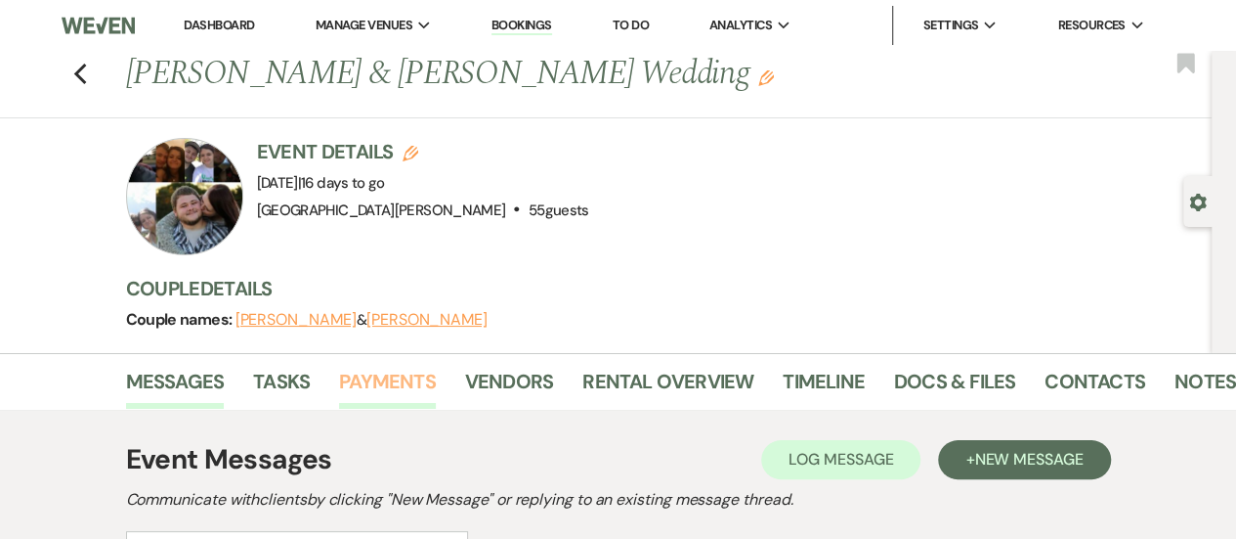
click at [381, 378] on link "Payments" at bounding box center [387, 387] width 97 height 43
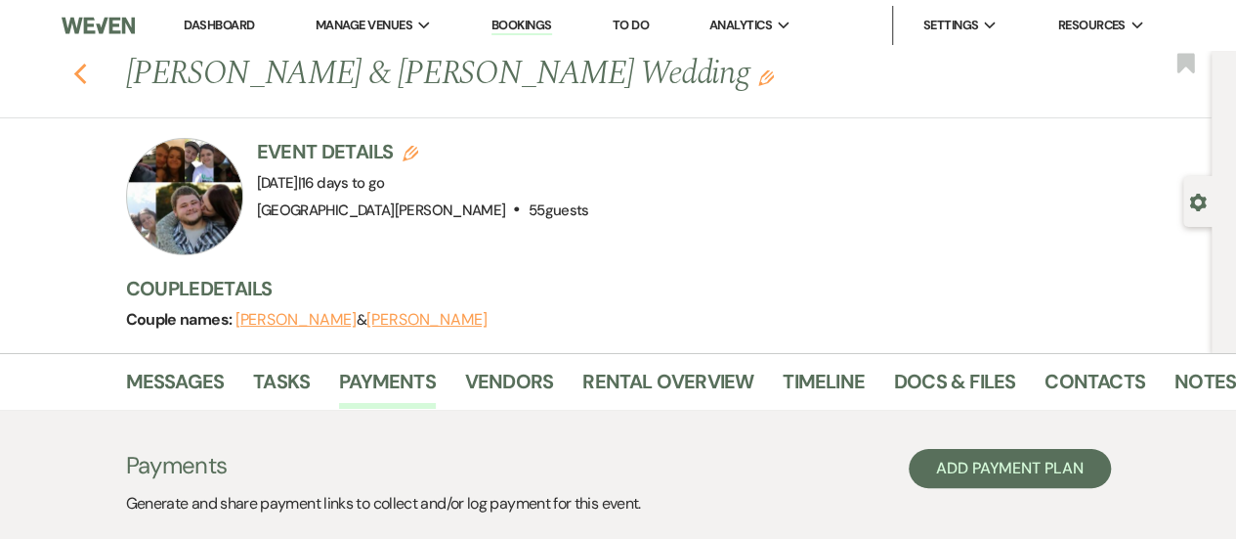
click at [84, 71] on use "button" at bounding box center [79, 75] width 13 height 22
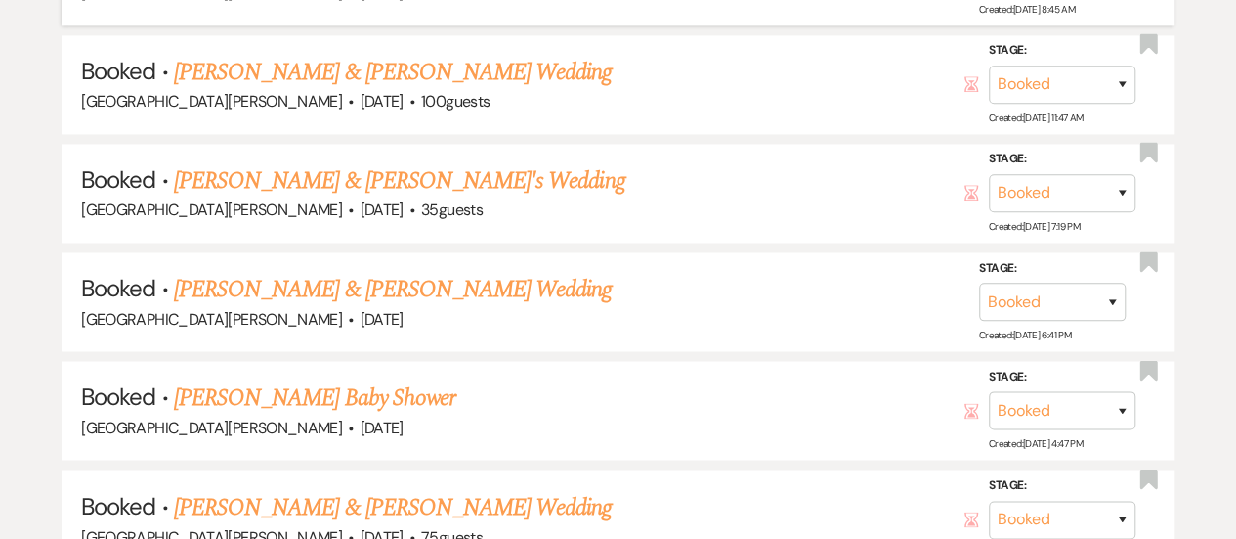
scroll to position [1392, 0]
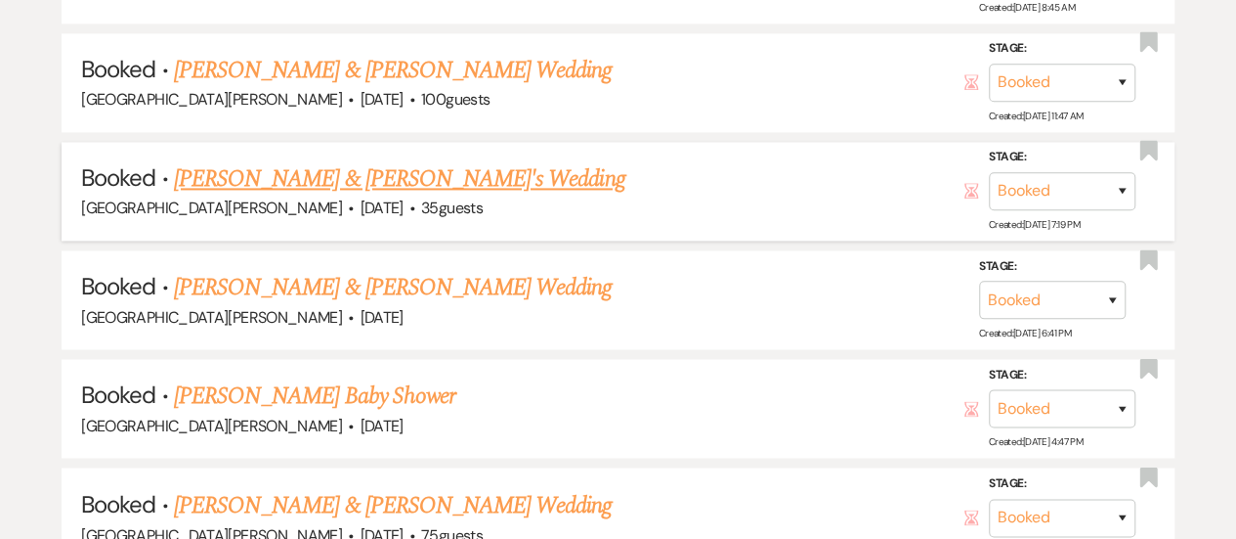
click at [289, 177] on link "[PERSON_NAME] & [PERSON_NAME]'s Wedding" at bounding box center [400, 178] width 452 height 35
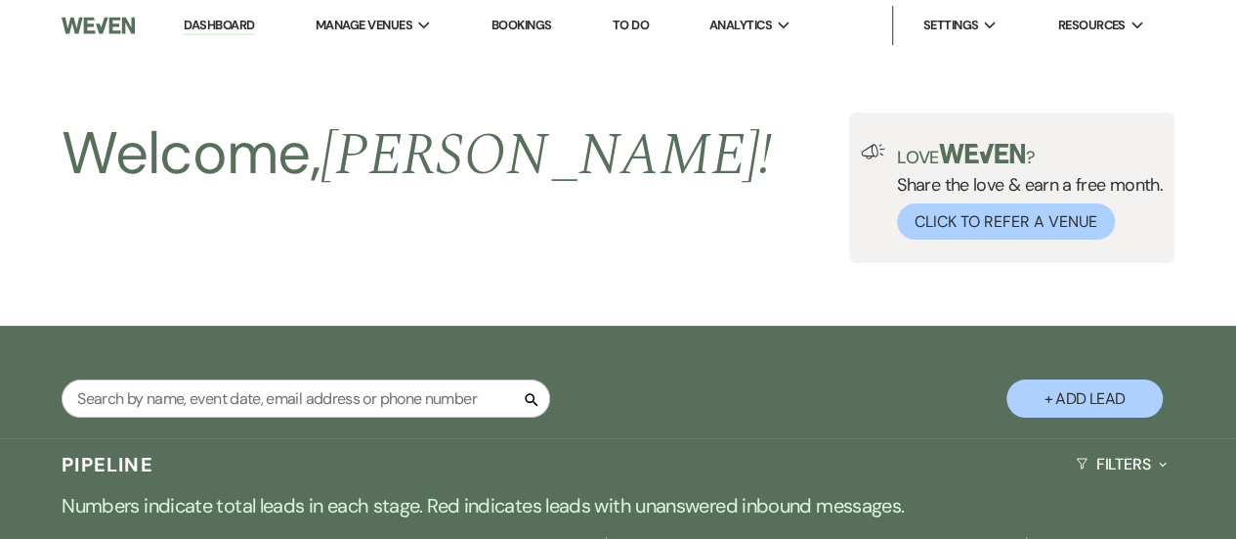
select select "5"
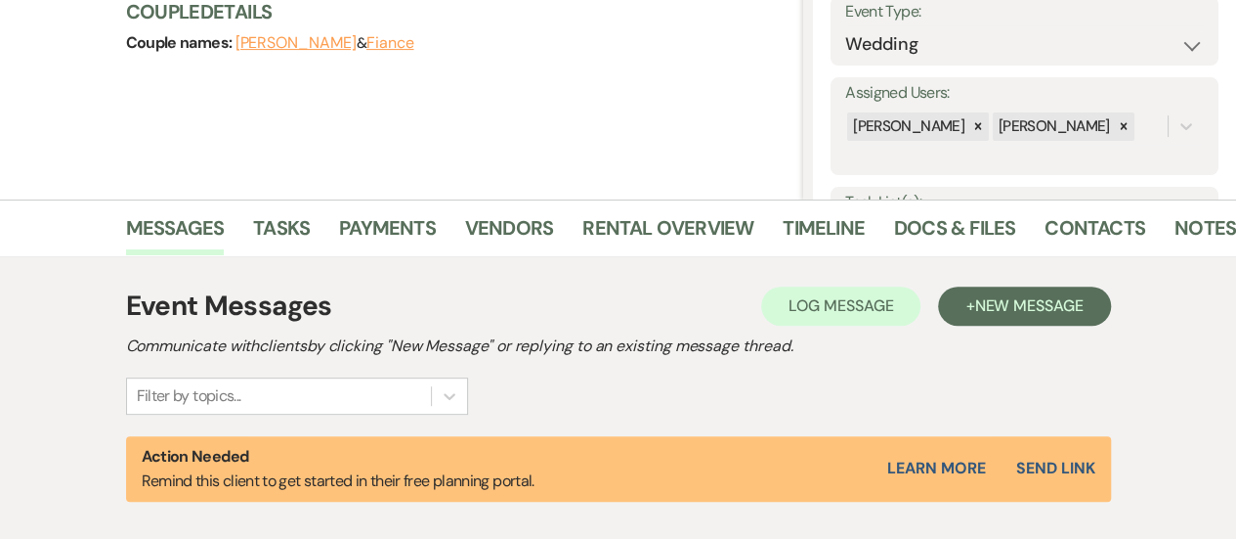
scroll to position [293, 0]
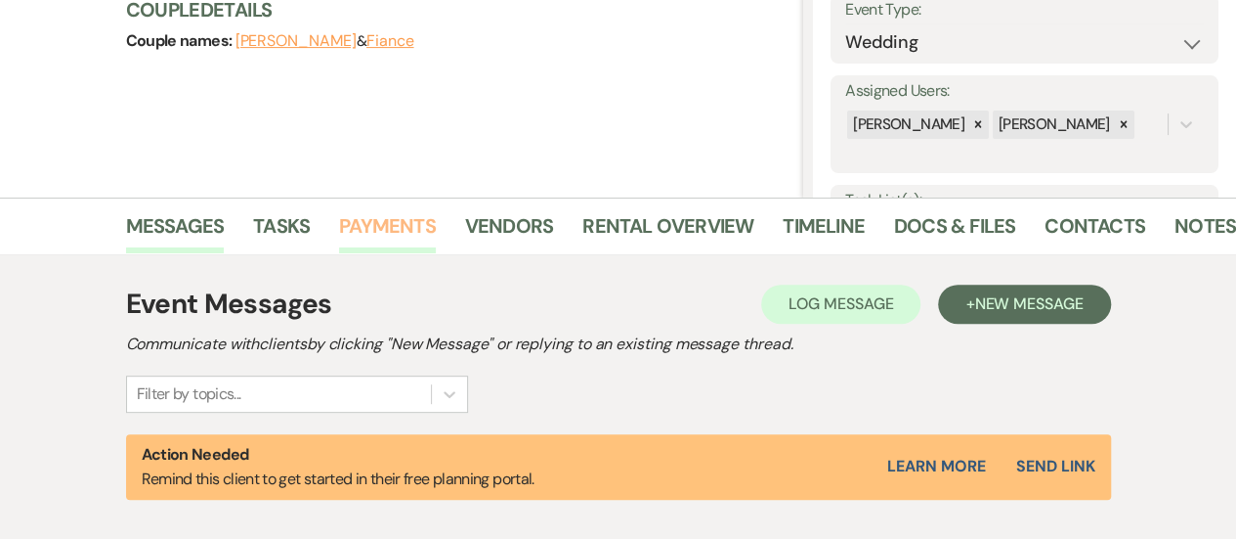
click at [381, 220] on link "Payments" at bounding box center [387, 231] width 97 height 43
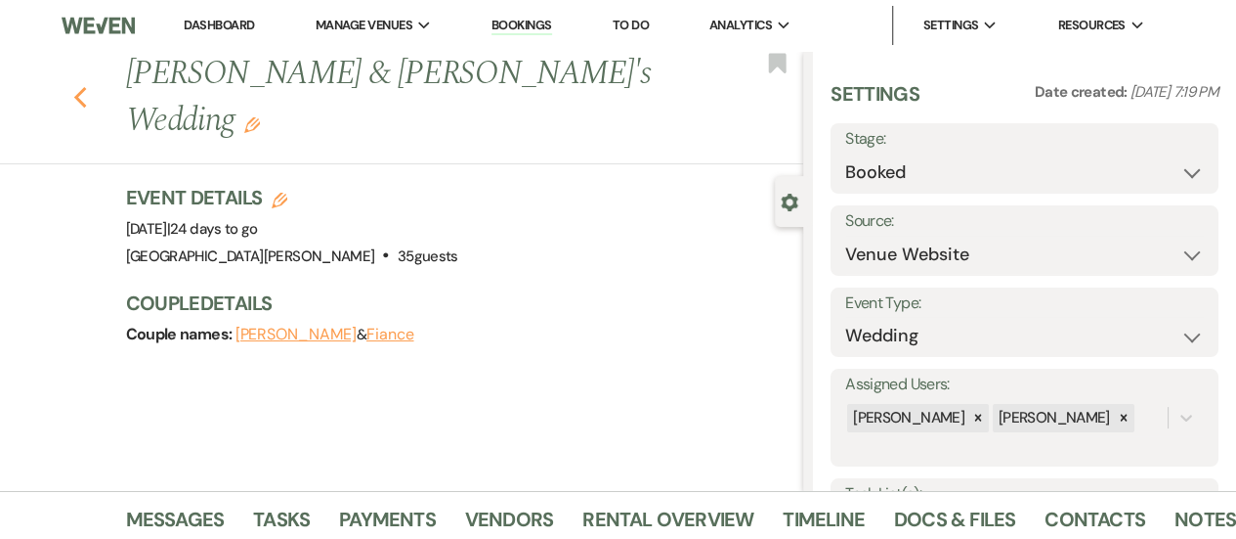
click at [88, 86] on icon "Previous" at bounding box center [80, 97] width 15 height 23
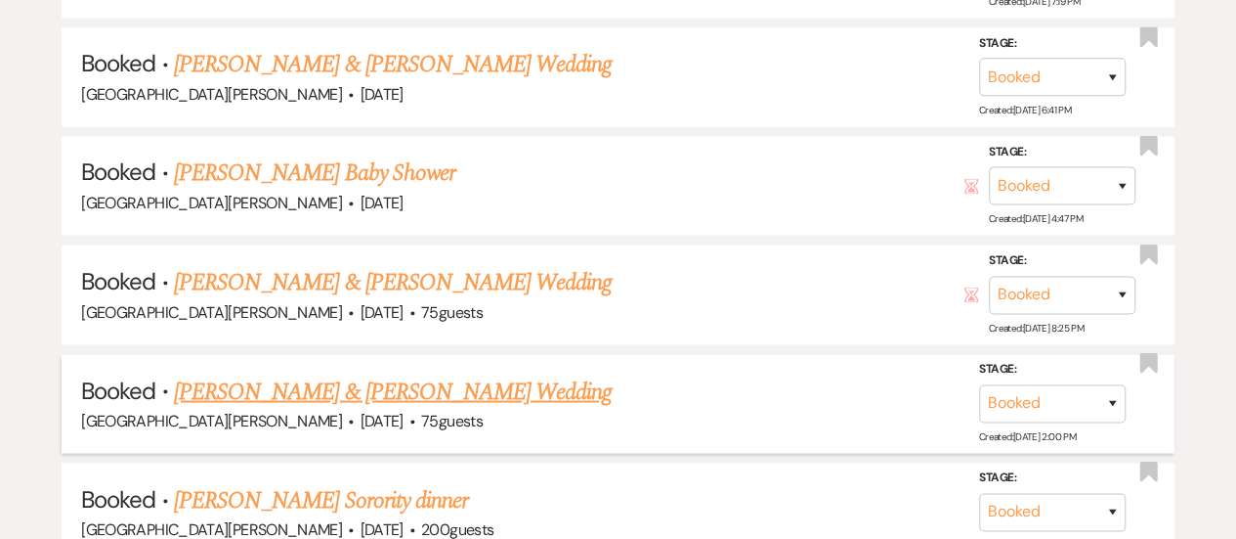
scroll to position [1392, 0]
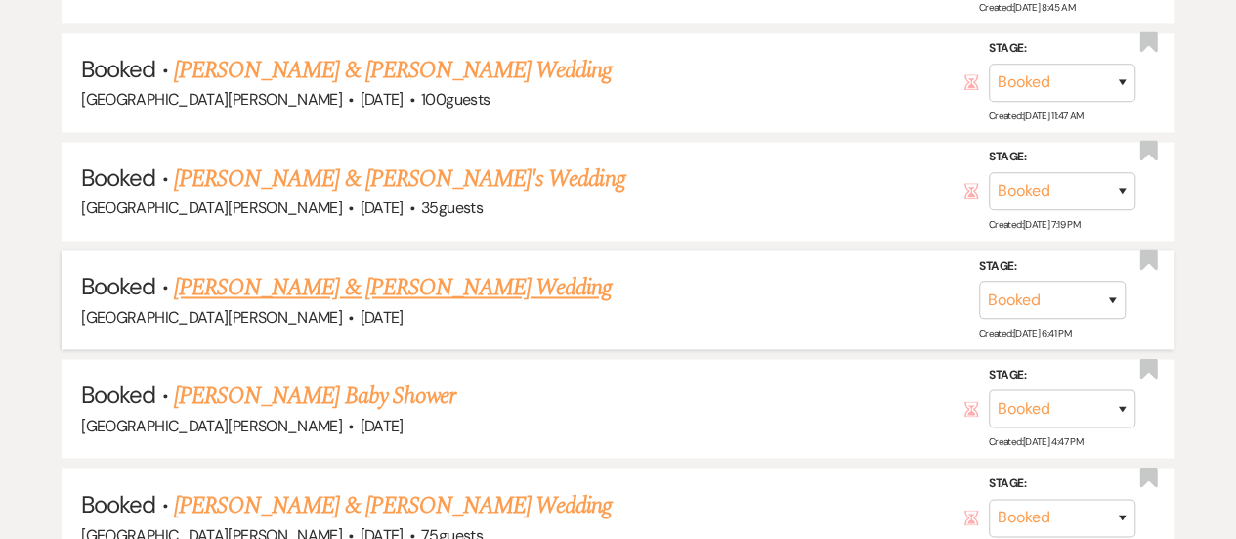
click at [292, 281] on link "[PERSON_NAME] & [PERSON_NAME] Wedding" at bounding box center [393, 287] width 438 height 35
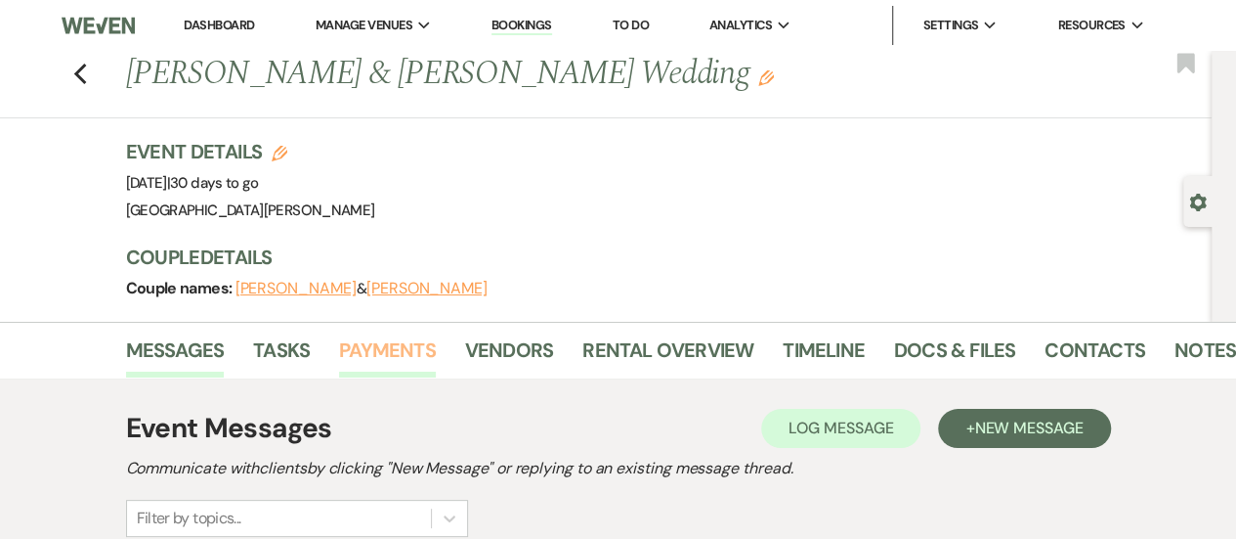
click at [369, 342] on link "Payments" at bounding box center [387, 355] width 97 height 43
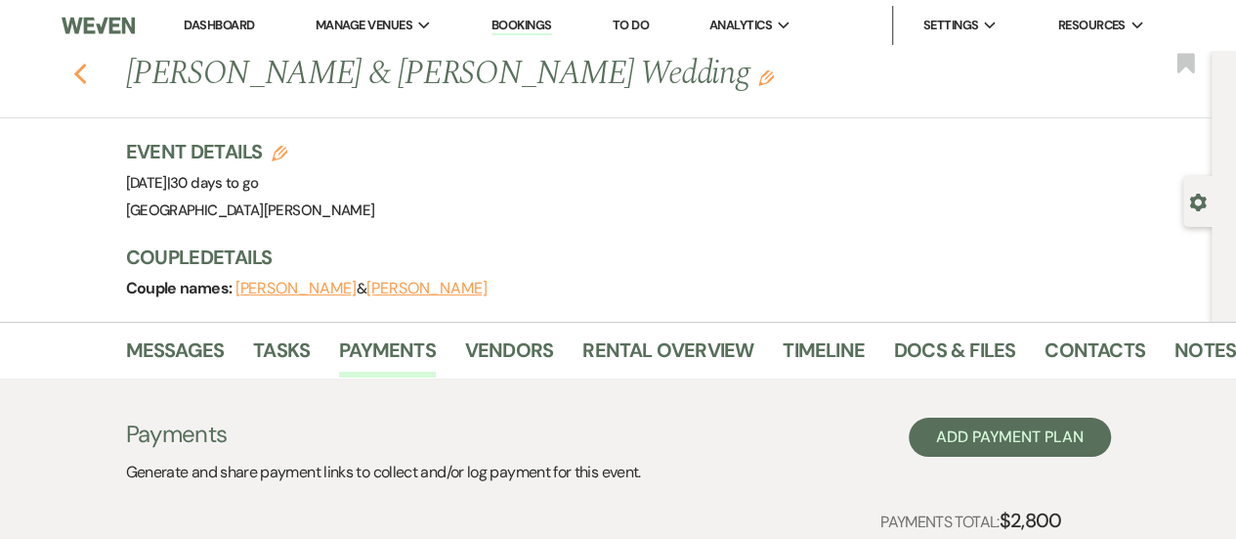
click at [88, 72] on icon "Previous" at bounding box center [80, 74] width 15 height 23
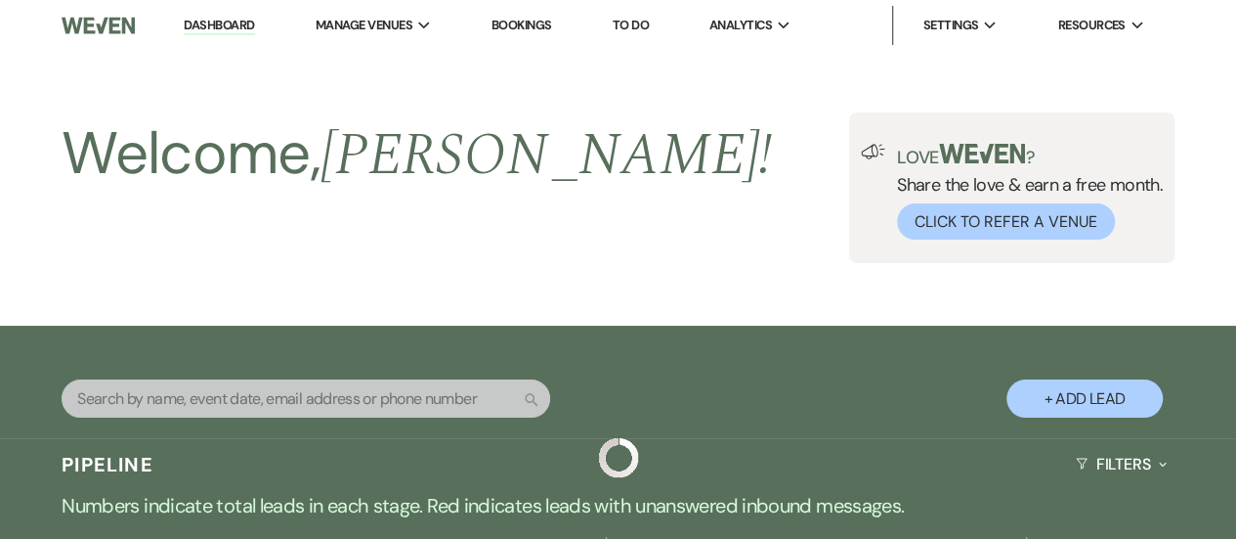
scroll to position [1392, 0]
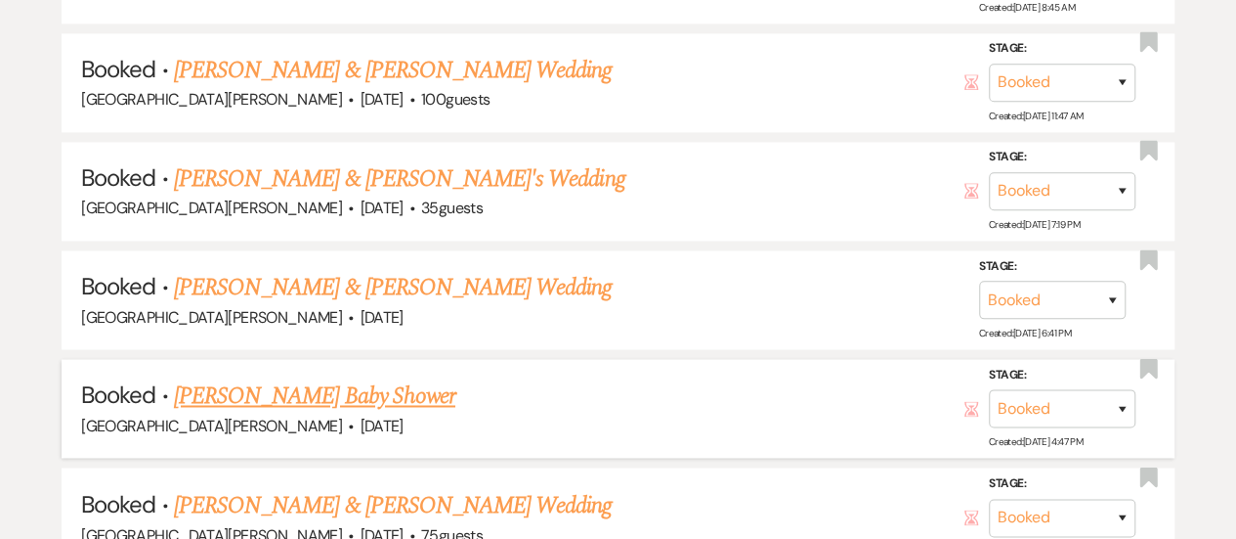
click at [266, 389] on link "[PERSON_NAME] Baby Shower" at bounding box center [314, 395] width 281 height 35
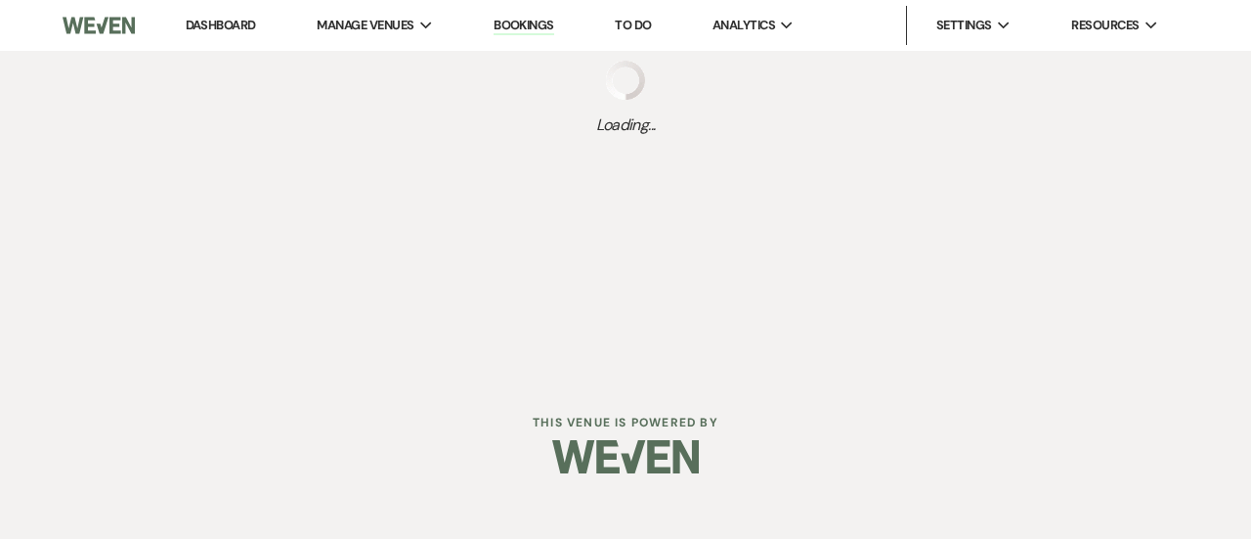
select select "8"
select select "3"
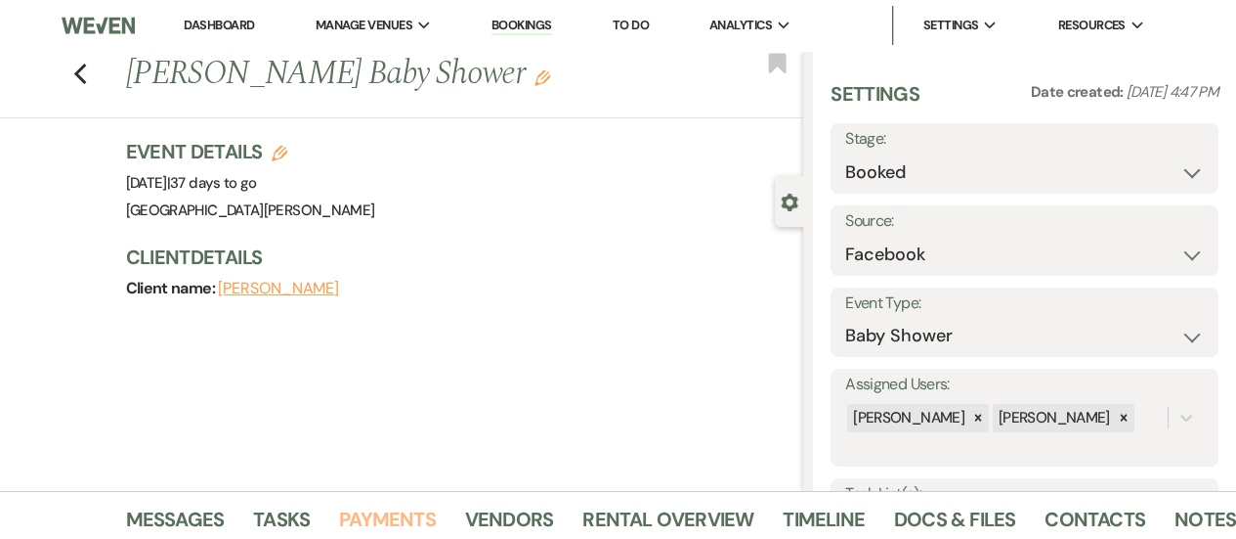
click at [368, 513] on link "Payments" at bounding box center [387, 524] width 97 height 43
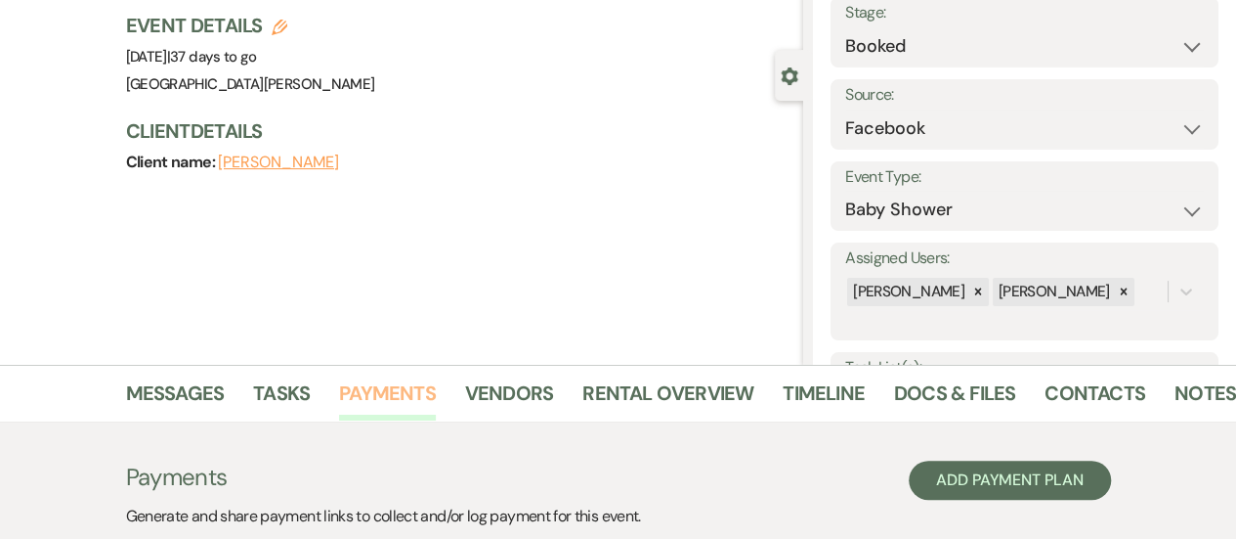
scroll to position [293, 0]
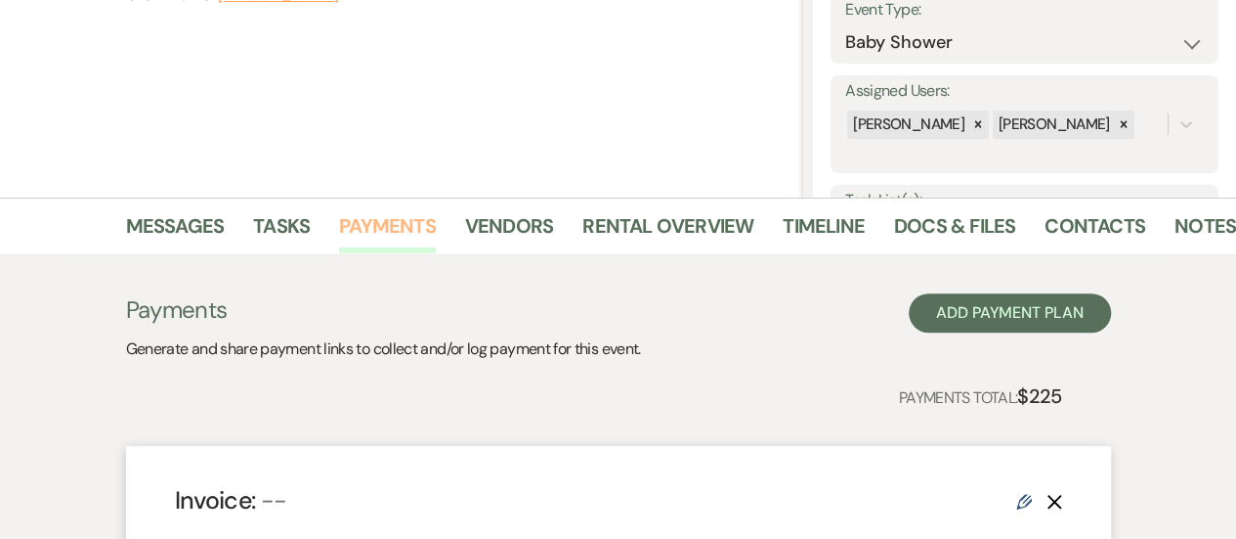
click at [381, 226] on link "Payments" at bounding box center [387, 231] width 97 height 43
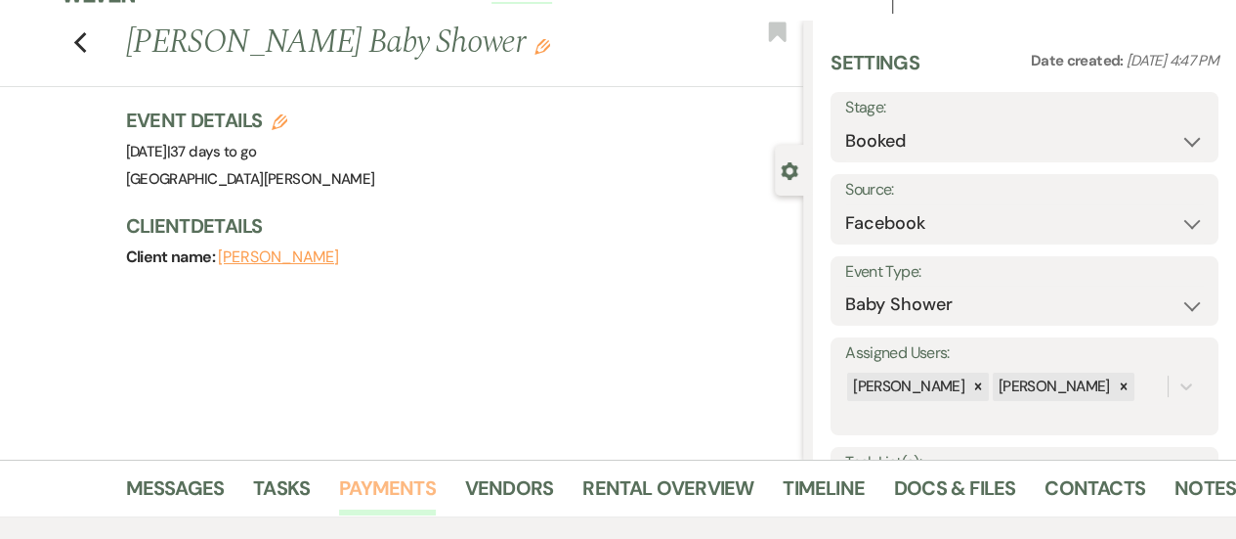
scroll to position [0, 0]
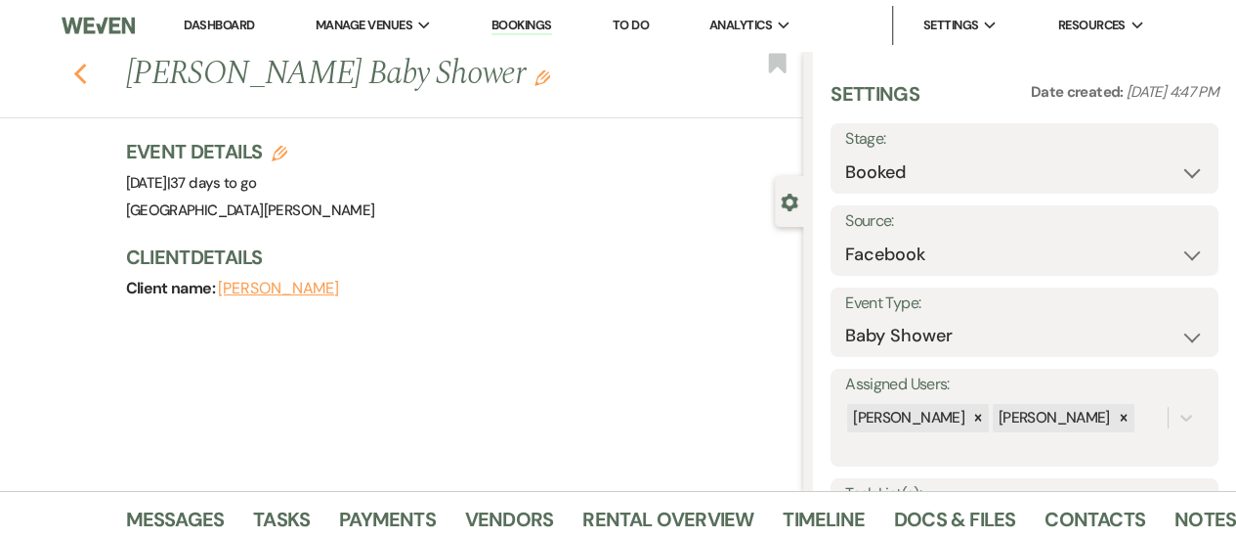
click at [83, 68] on icon "Previous" at bounding box center [80, 74] width 15 height 23
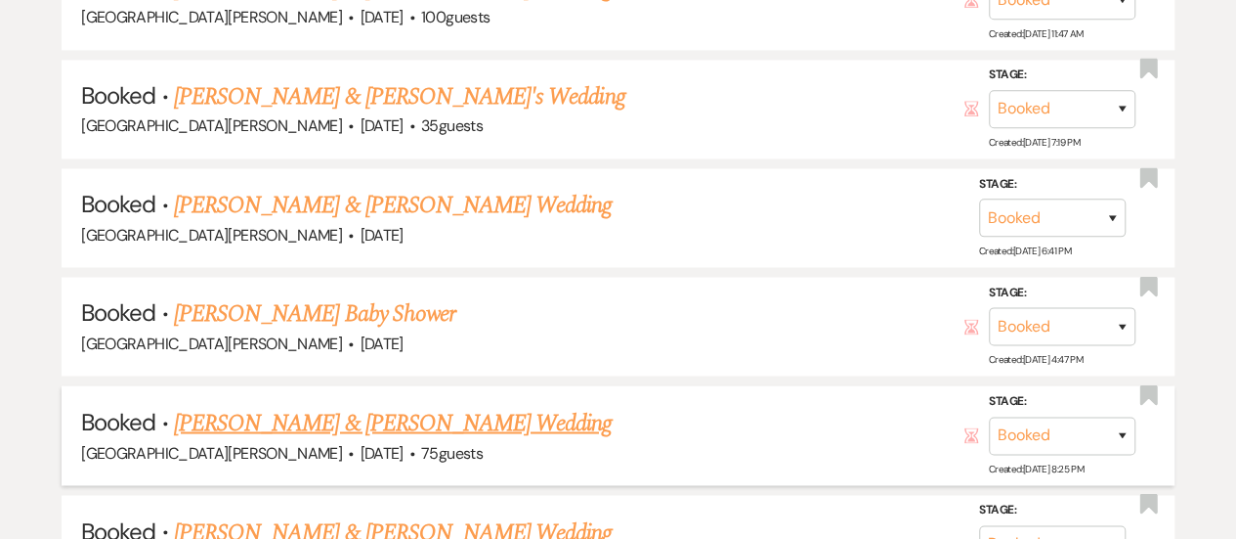
scroll to position [1587, 0]
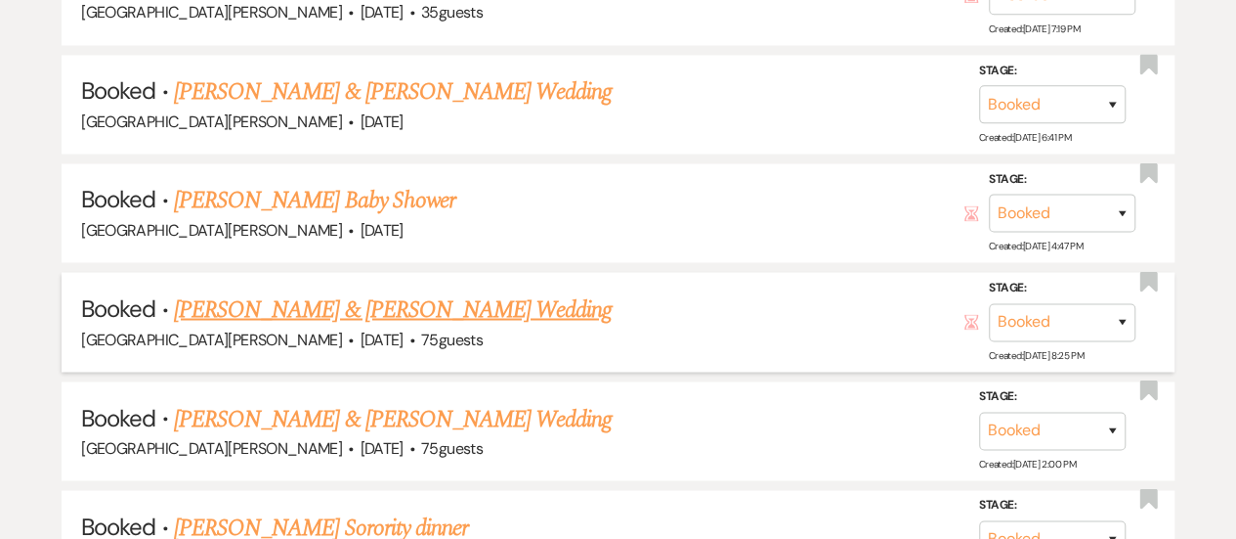
click at [292, 299] on link "[PERSON_NAME] & [PERSON_NAME] Wedding" at bounding box center [393, 308] width 438 height 35
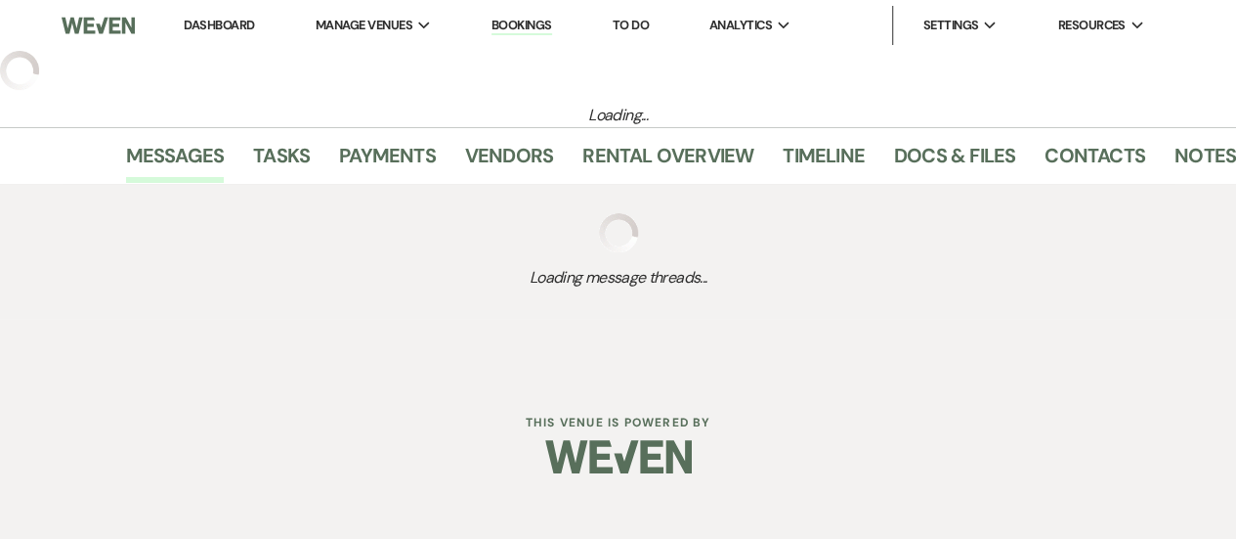
select select "12"
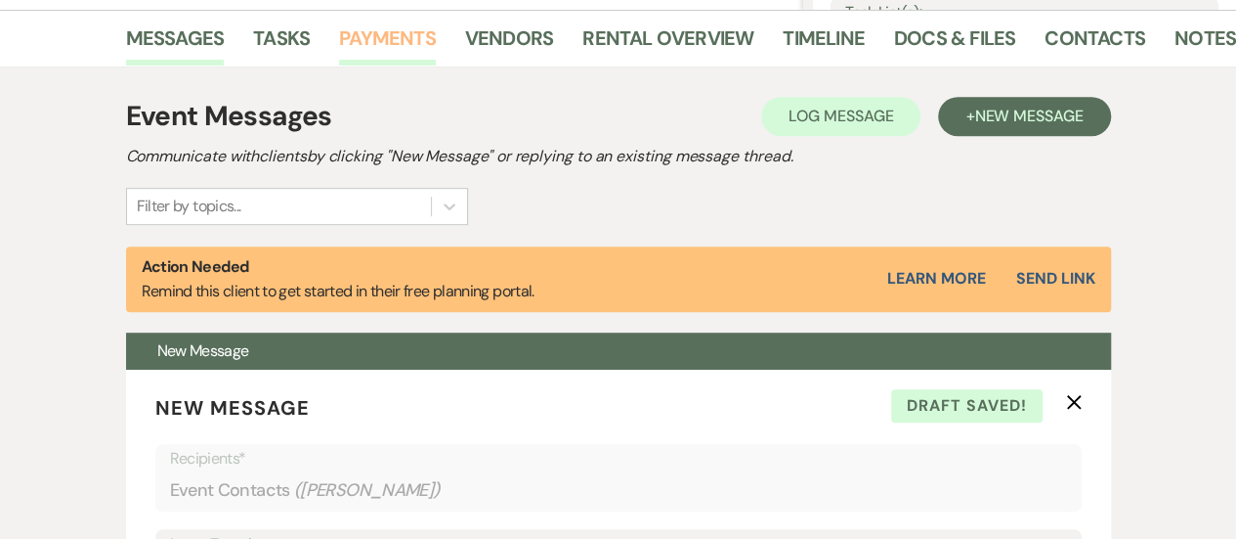
scroll to position [293, 0]
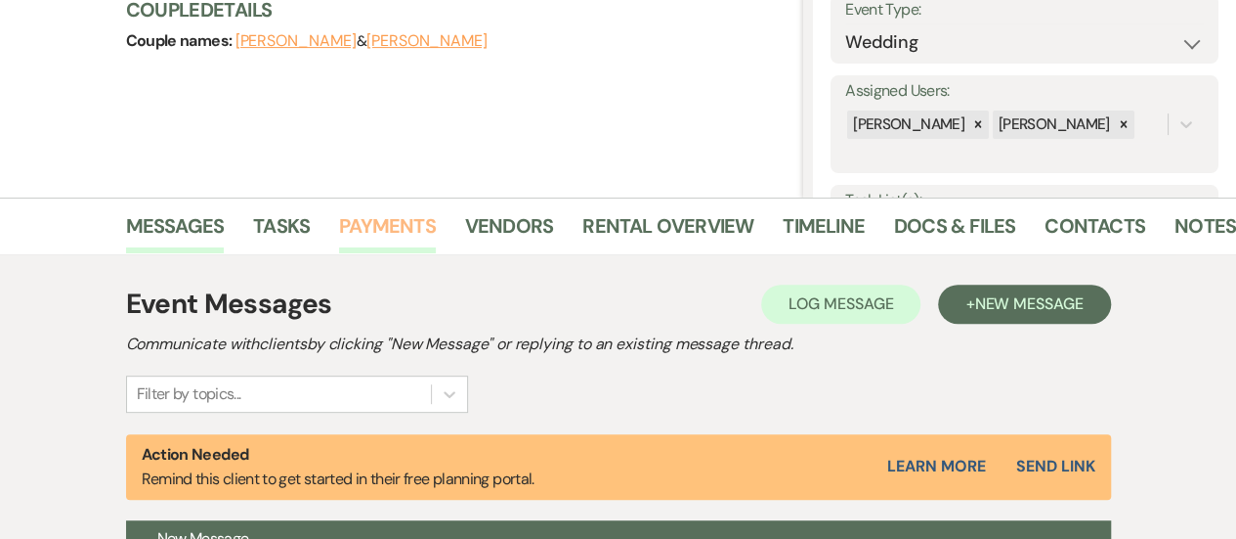
click at [373, 224] on link "Payments" at bounding box center [387, 231] width 97 height 43
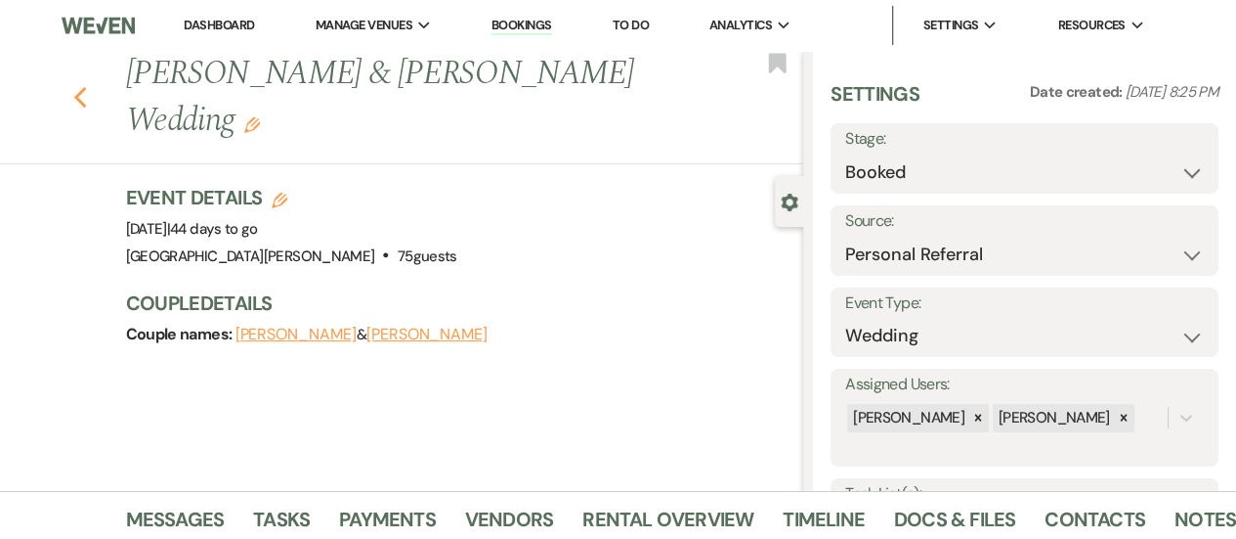
click at [84, 93] on icon "Previous" at bounding box center [80, 97] width 15 height 23
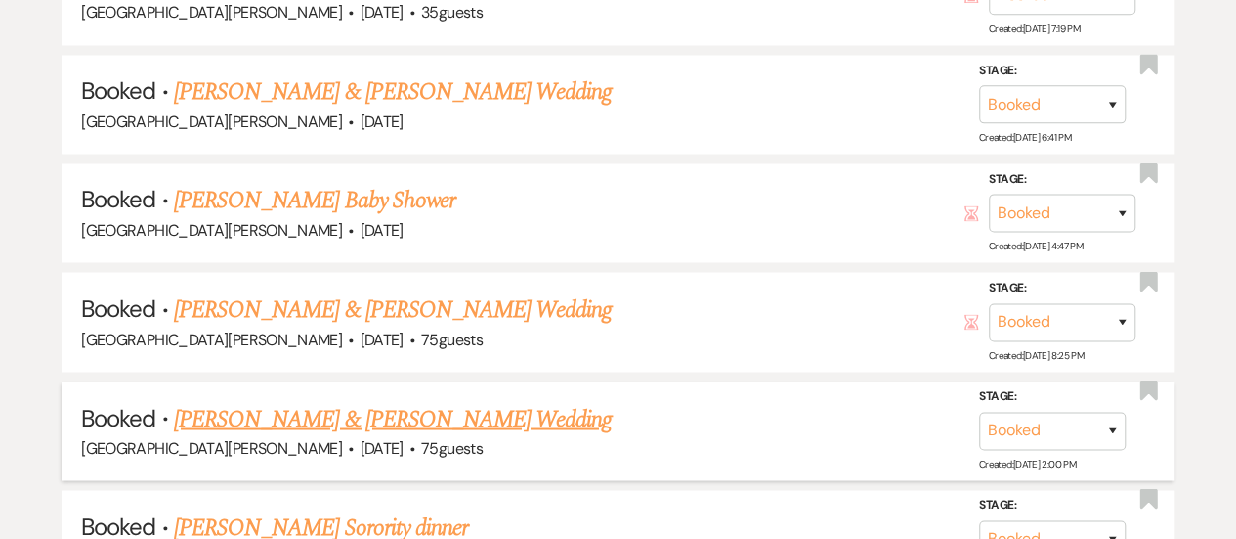
click at [294, 406] on link "[PERSON_NAME] & [PERSON_NAME] Wedding" at bounding box center [393, 418] width 438 height 35
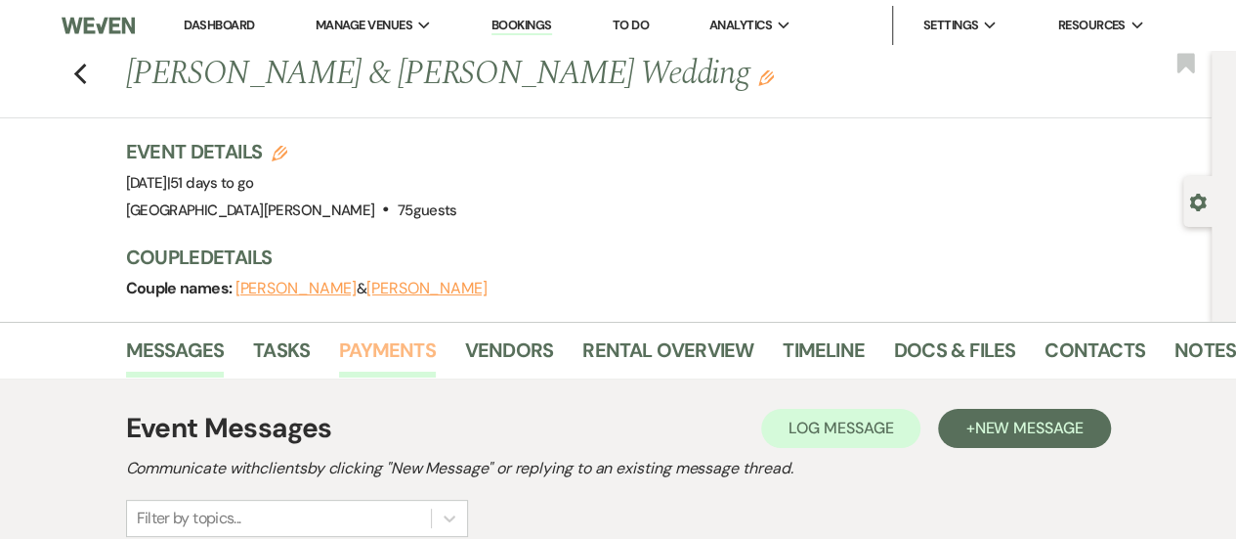
click at [389, 335] on link "Payments" at bounding box center [387, 355] width 97 height 43
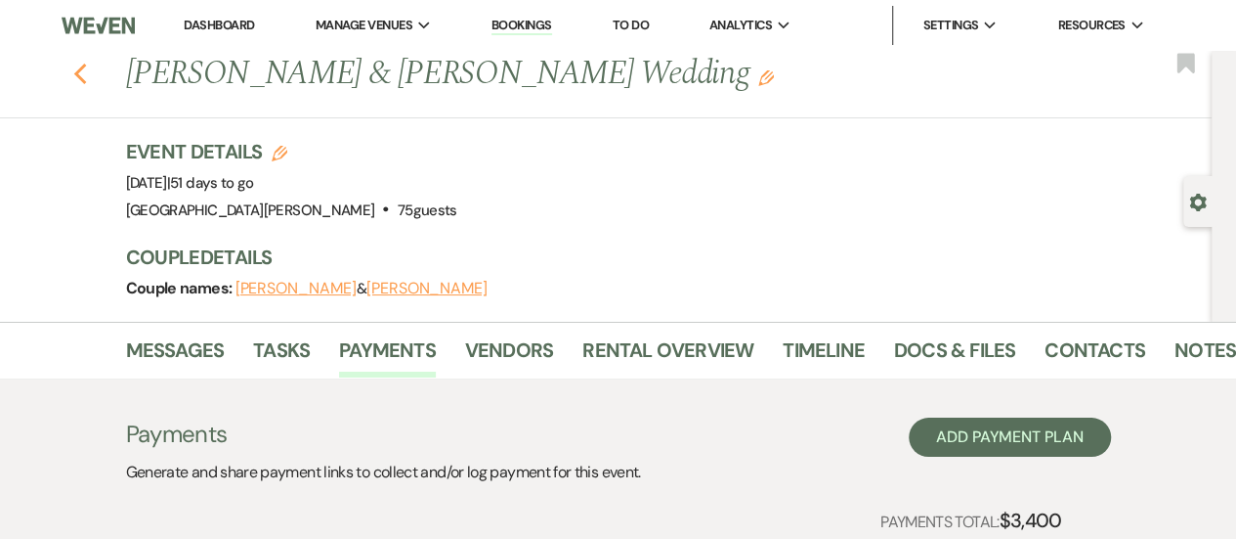
click at [85, 72] on use "button" at bounding box center [79, 75] width 13 height 22
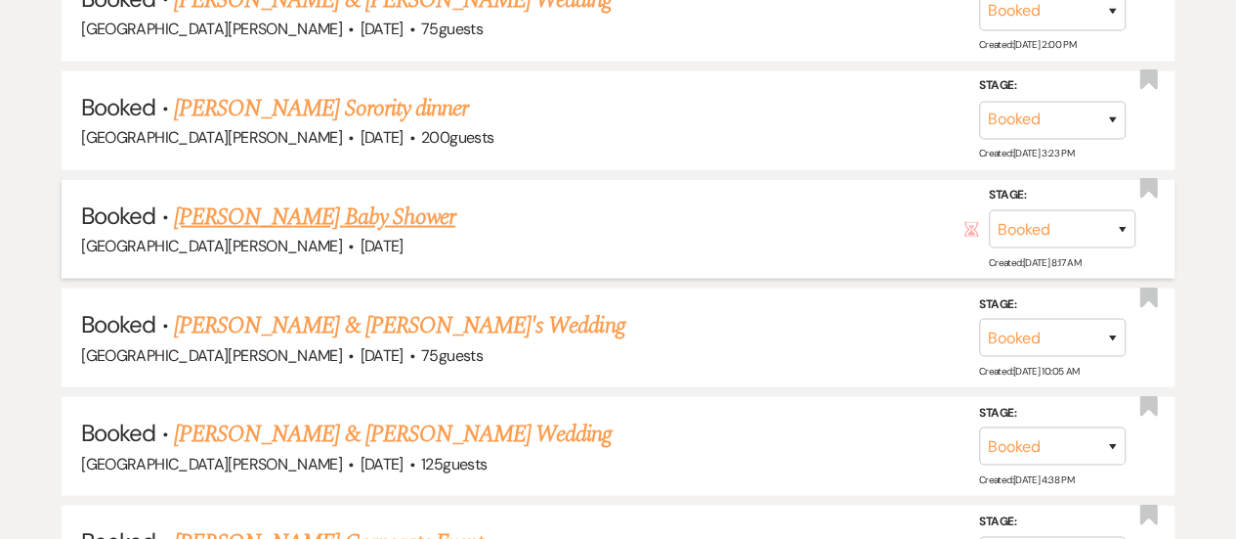
scroll to position [2076, 0]
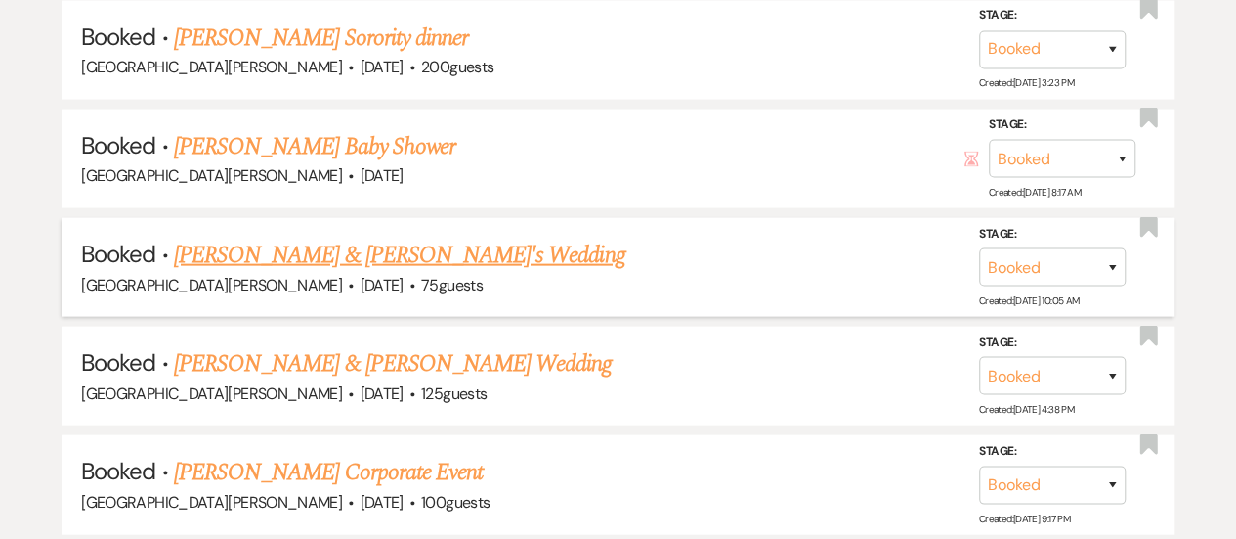
click at [254, 241] on link "[PERSON_NAME] & [PERSON_NAME]'s Wedding" at bounding box center [400, 255] width 452 height 35
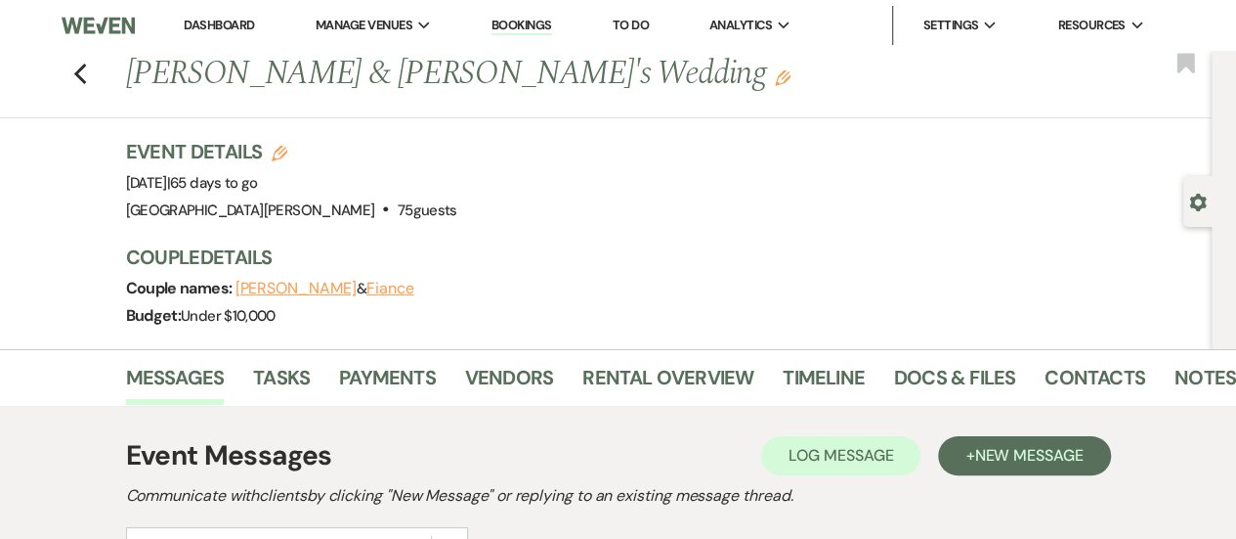
scroll to position [195, 0]
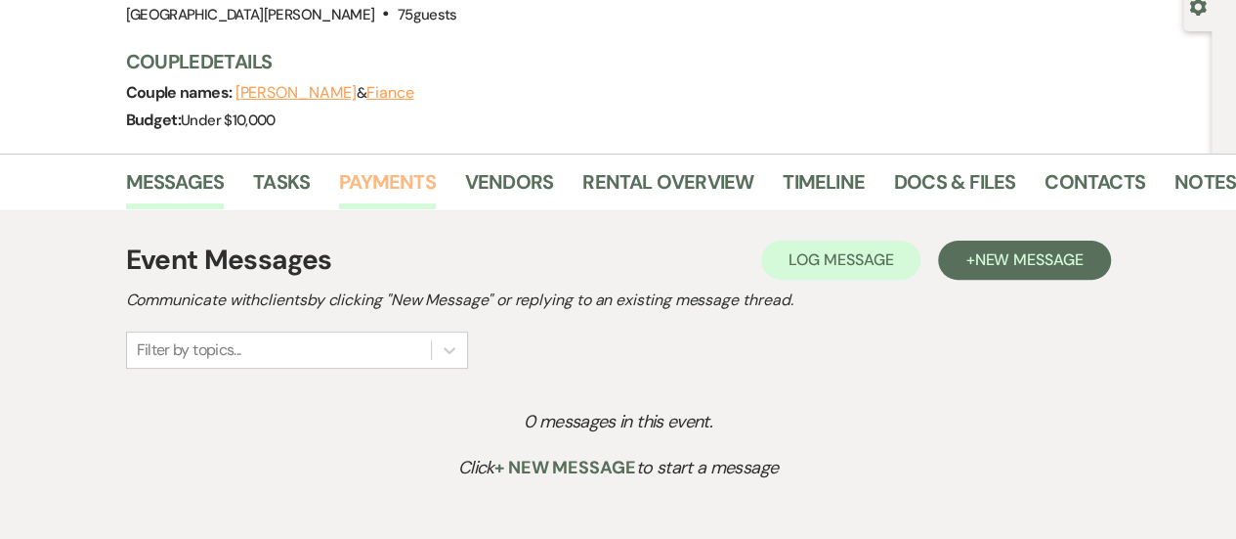
click at [400, 181] on link "Payments" at bounding box center [387, 187] width 97 height 43
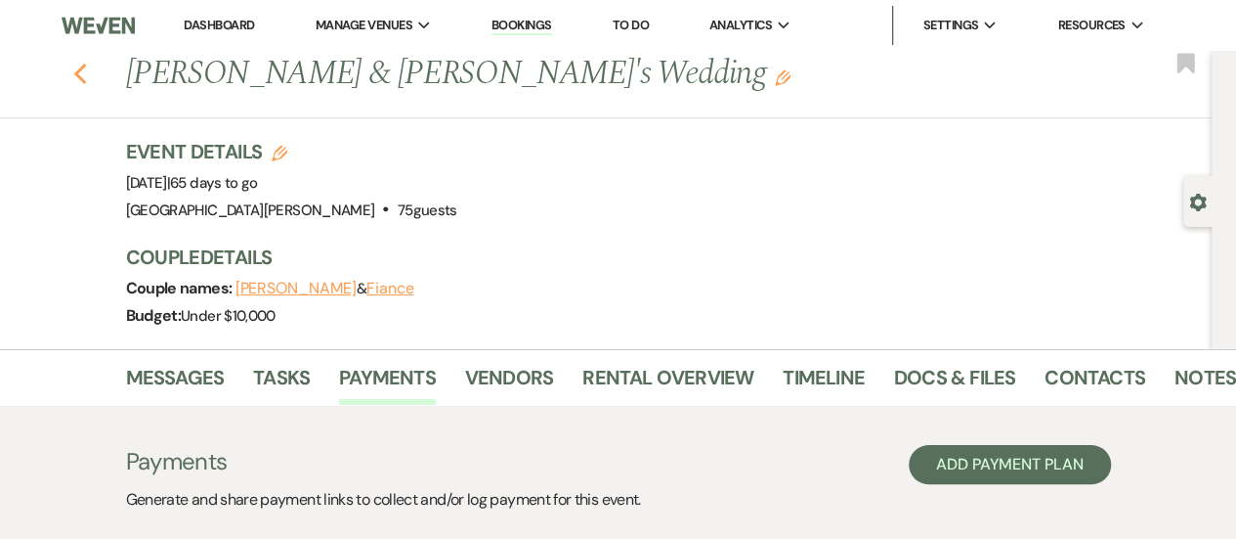
click at [86, 71] on use "button" at bounding box center [79, 75] width 13 height 22
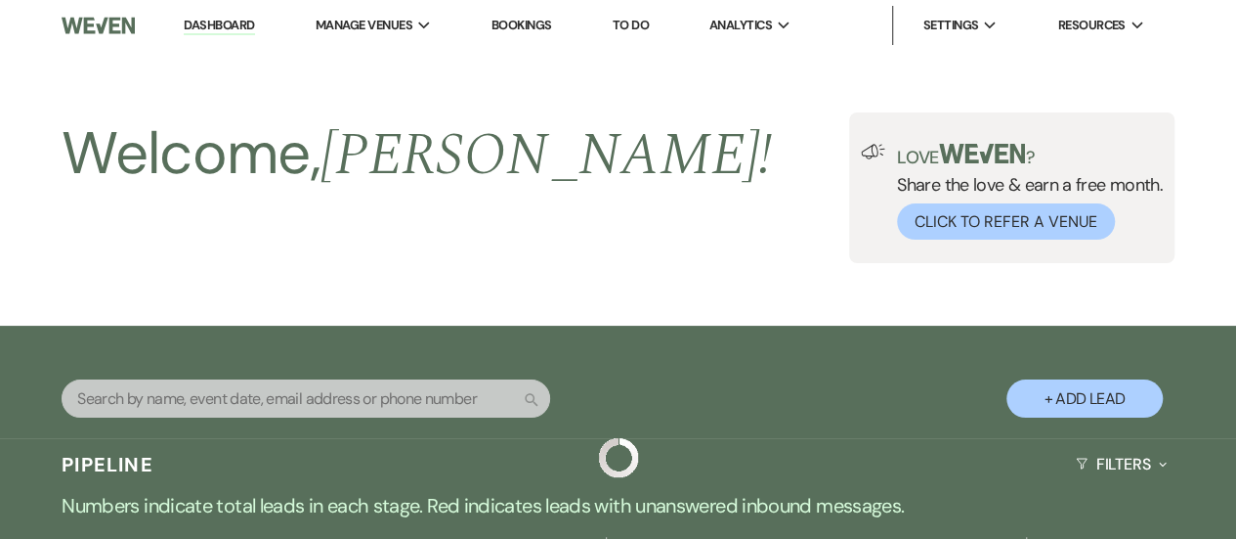
scroll to position [2076, 0]
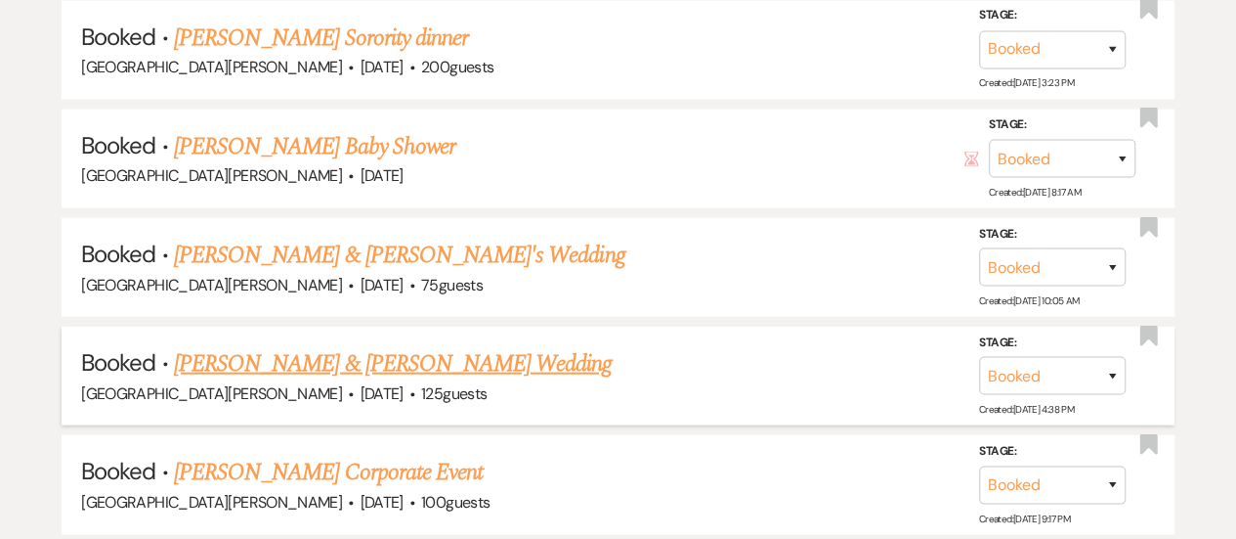
click at [267, 357] on link "[PERSON_NAME] & [PERSON_NAME] Wedding" at bounding box center [393, 363] width 438 height 35
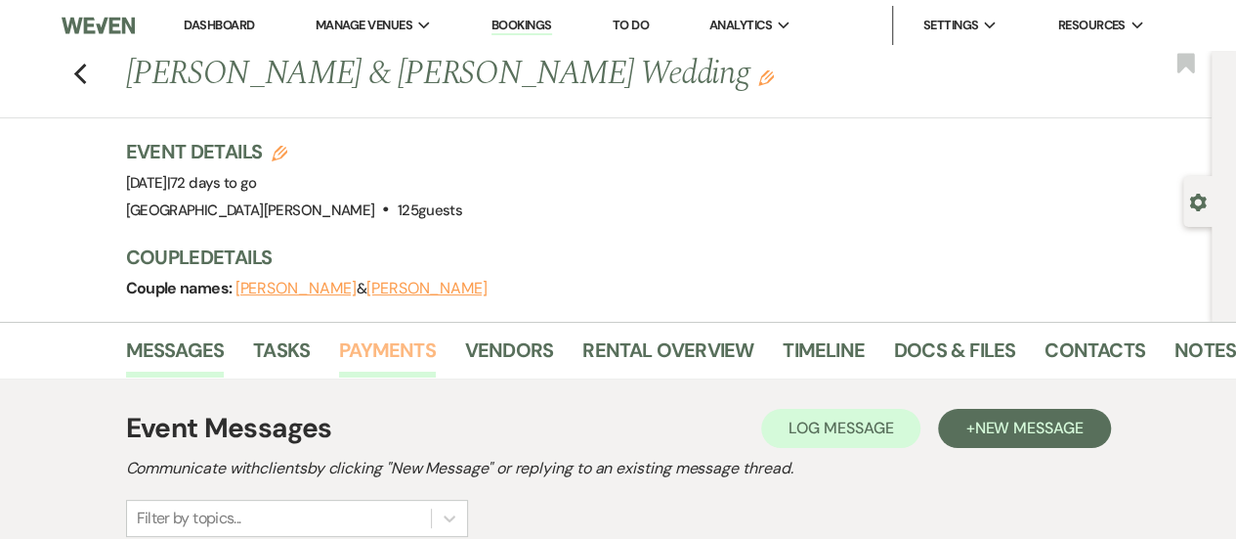
click at [387, 340] on link "Payments" at bounding box center [387, 355] width 97 height 43
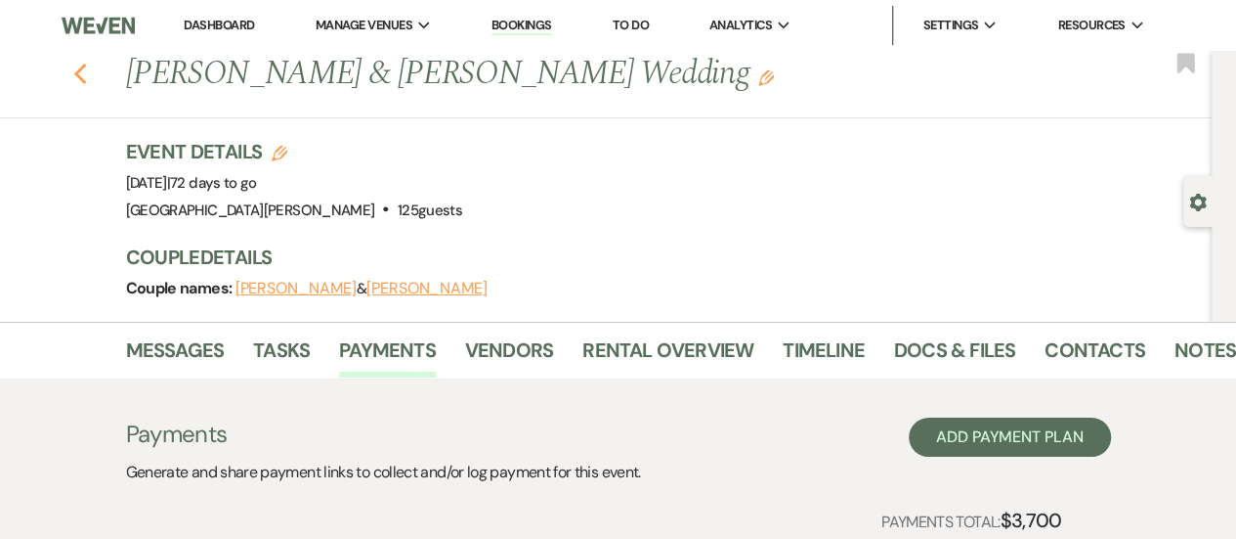
click at [86, 69] on use "button" at bounding box center [79, 75] width 13 height 22
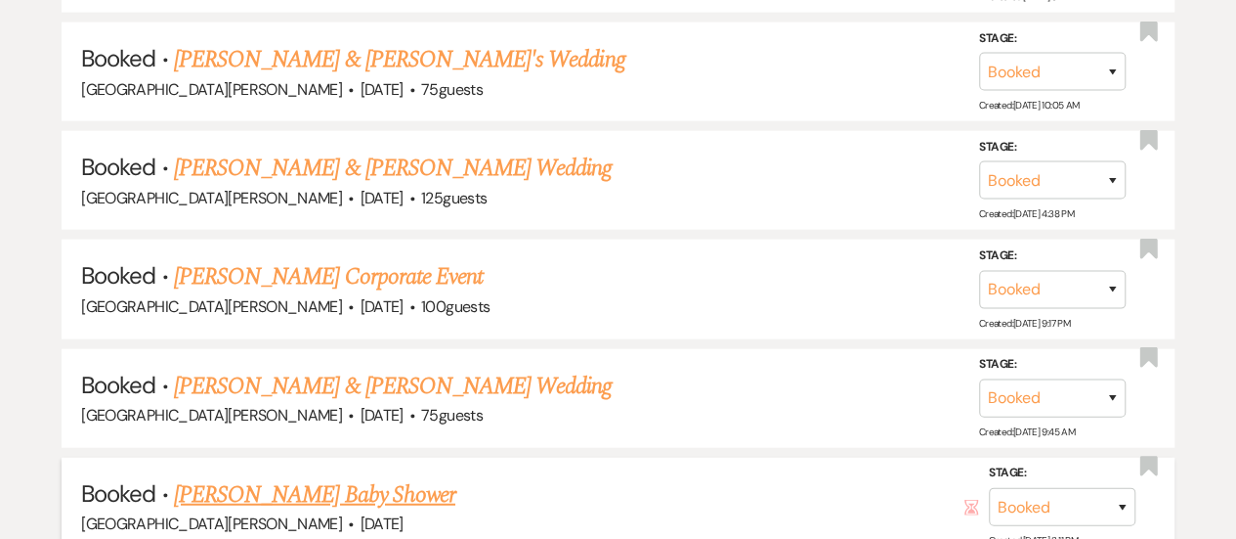
scroll to position [2467, 0]
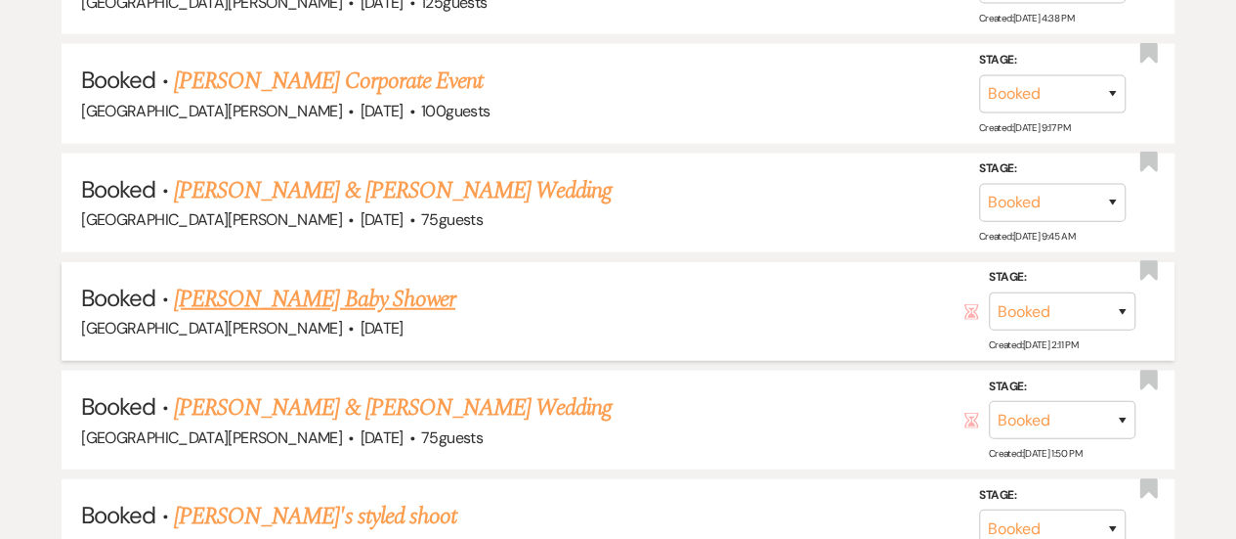
click at [270, 284] on link "[PERSON_NAME] Baby Shower" at bounding box center [314, 298] width 281 height 35
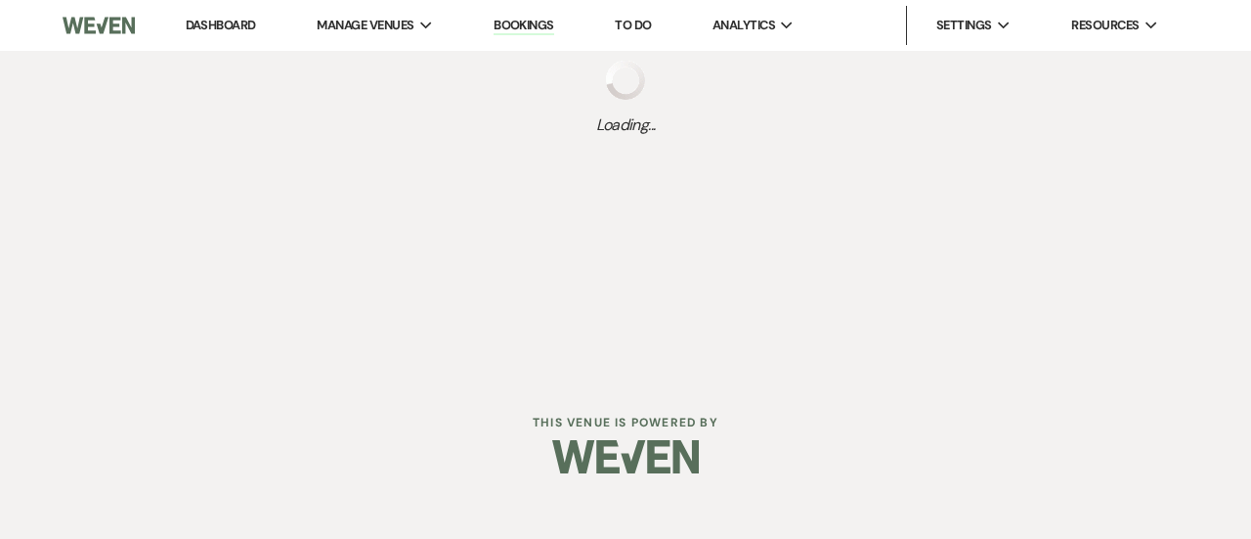
select select "20"
select select "3"
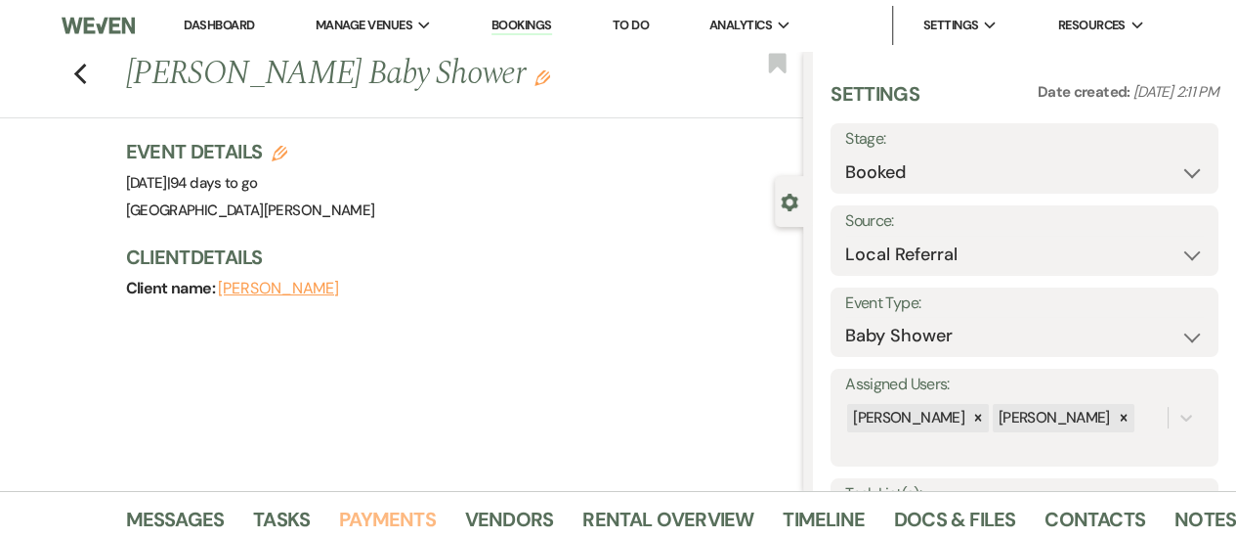
click at [389, 511] on link "Payments" at bounding box center [387, 524] width 97 height 43
click at [84, 70] on icon "Previous" at bounding box center [80, 74] width 15 height 23
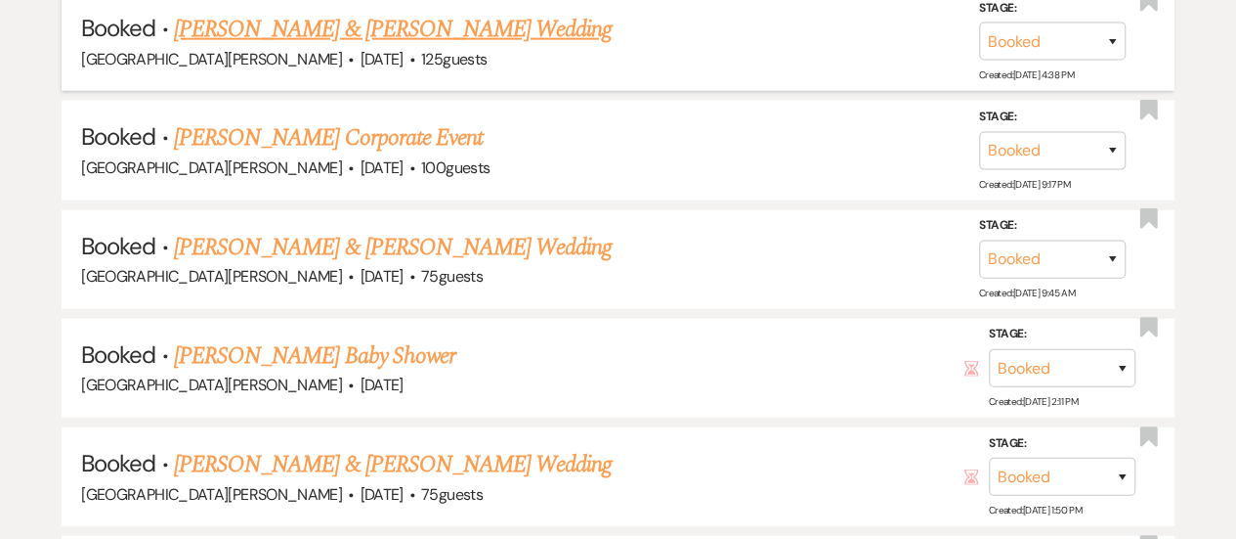
scroll to position [2174, 0]
